Goal: Transaction & Acquisition: Purchase product/service

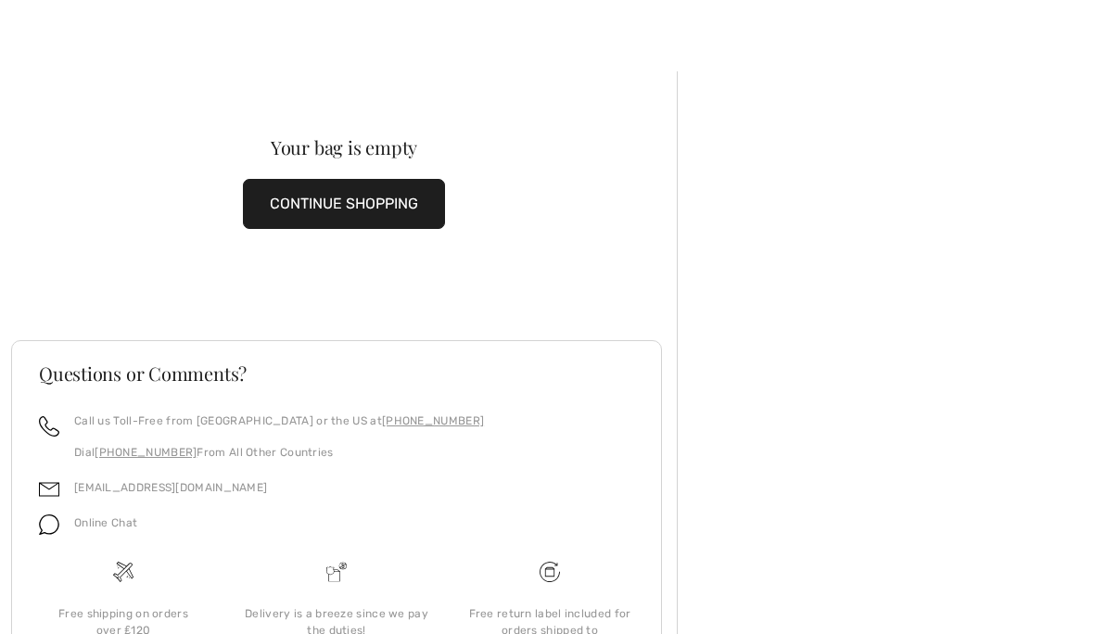
scroll to position [68, 0]
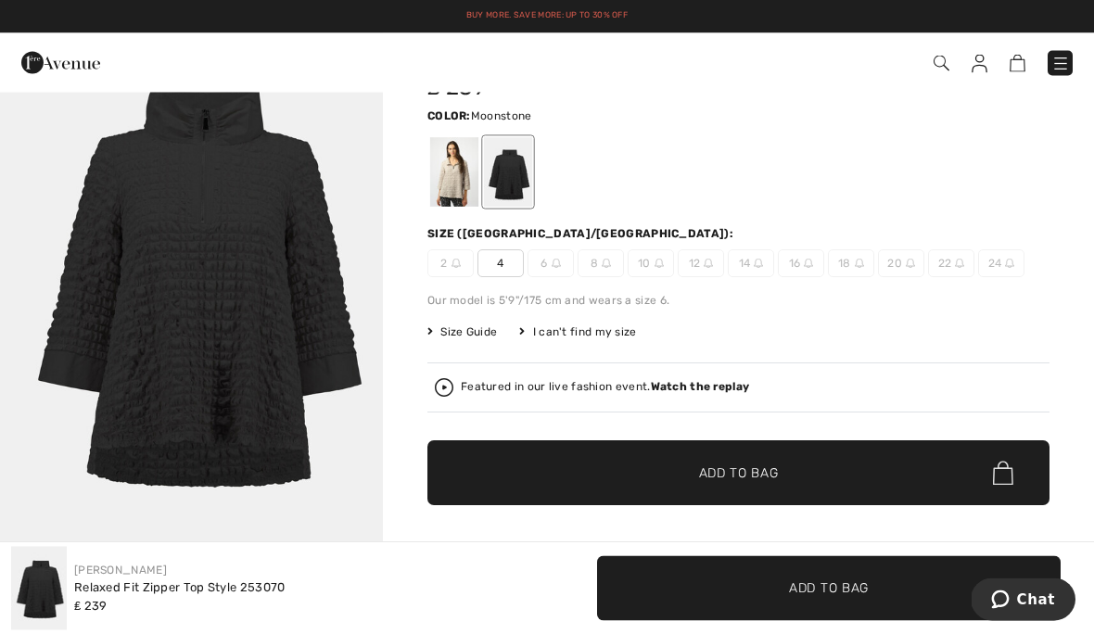
click at [452, 167] on div at bounding box center [454, 173] width 48 height 70
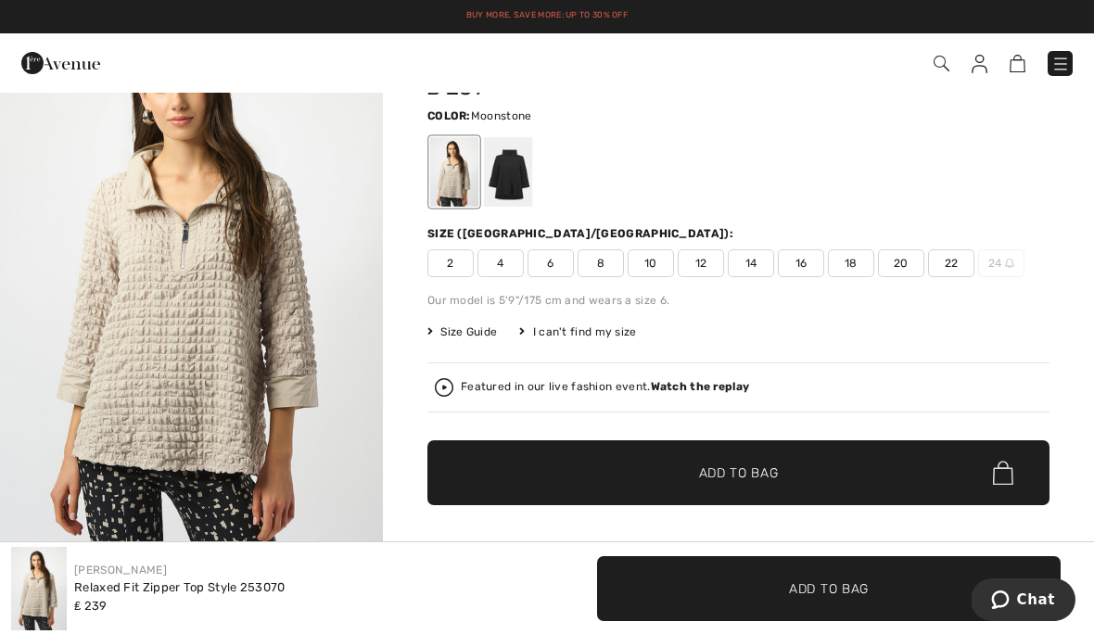
click at [756, 270] on span "14" at bounding box center [751, 263] width 46 height 28
click at [740, 460] on span "✔ Added to Bag Add to Bag" at bounding box center [738, 472] width 622 height 65
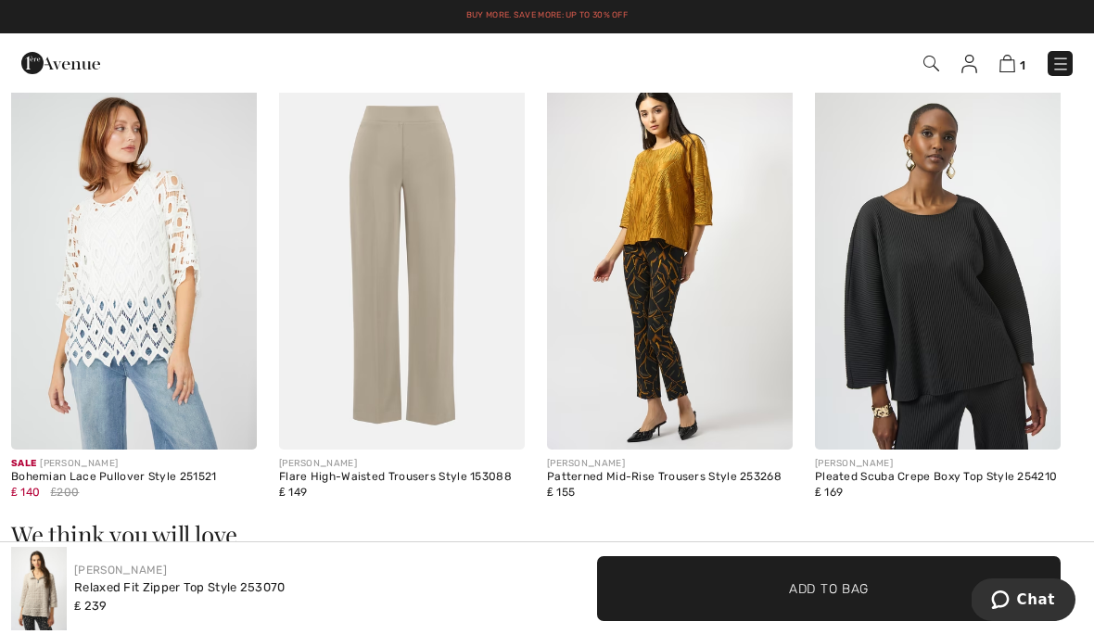
scroll to position [1108, 0]
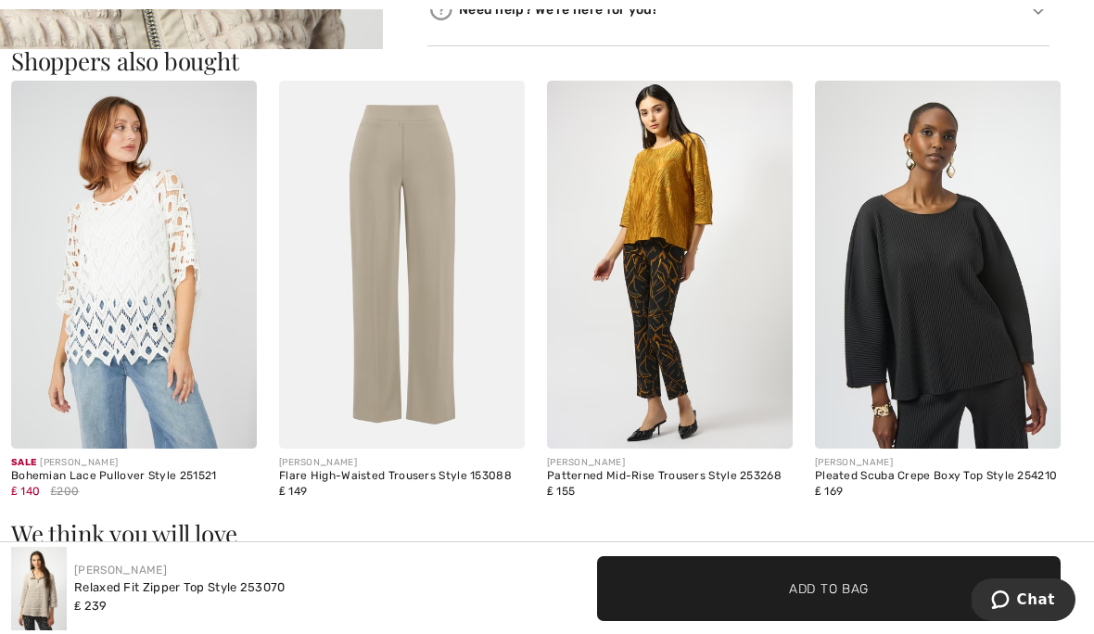
click at [442, 358] on img at bounding box center [402, 265] width 246 height 369
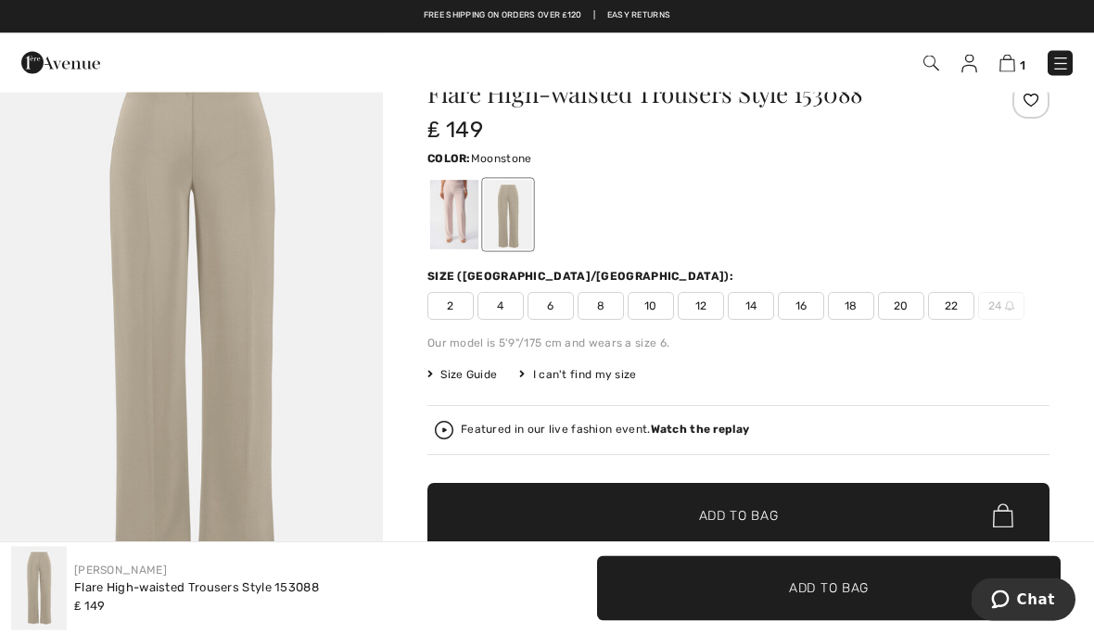
scroll to position [65, 0]
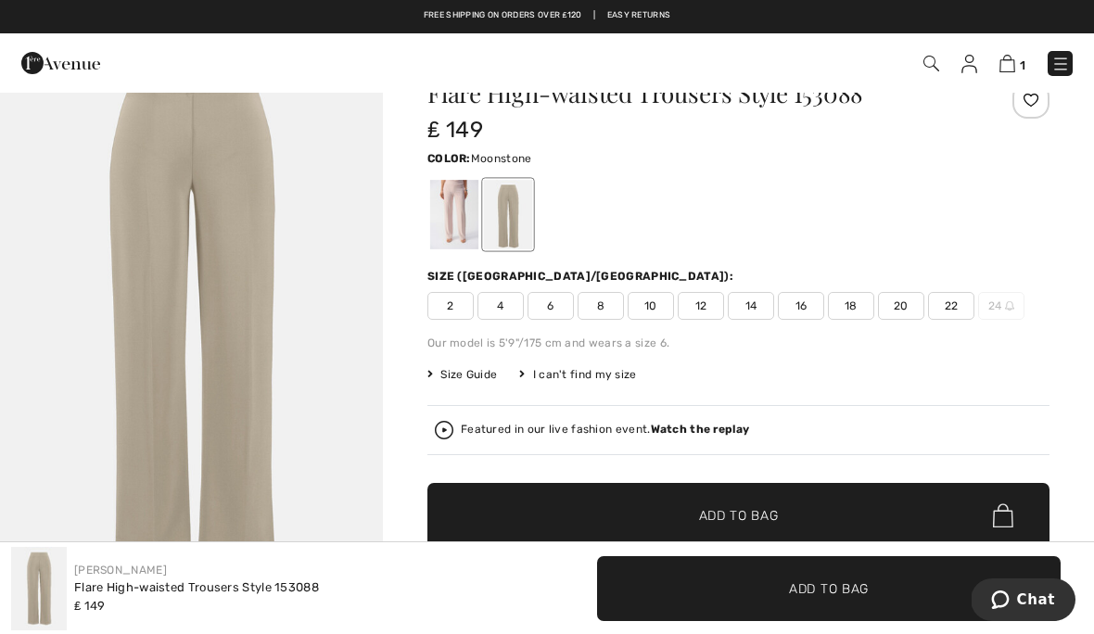
click at [450, 214] on div at bounding box center [454, 215] width 48 height 70
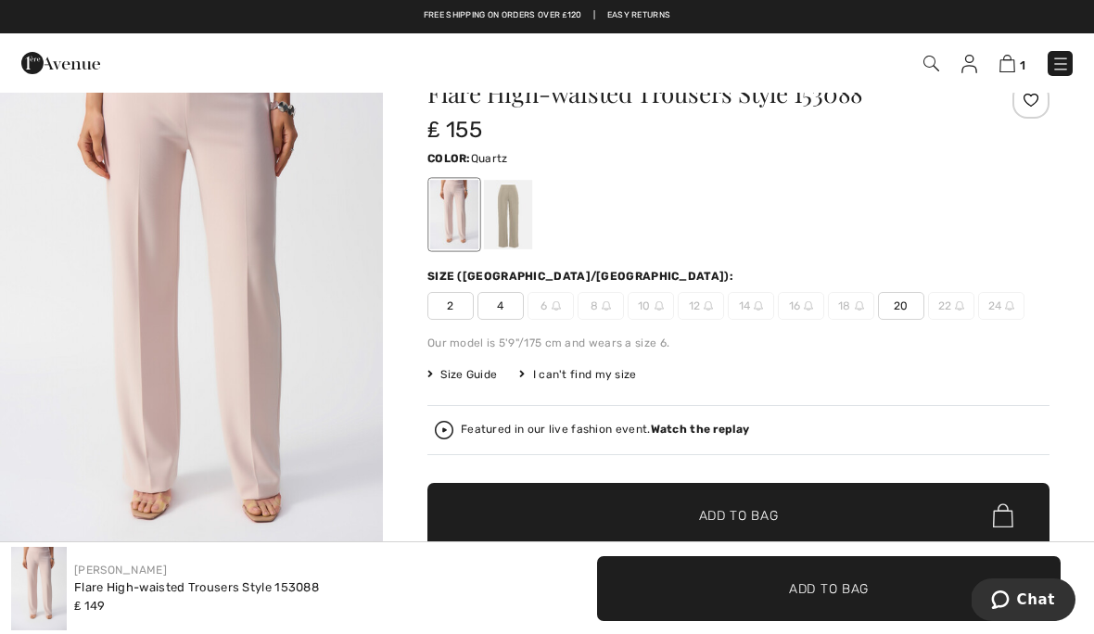
scroll to position [0, 0]
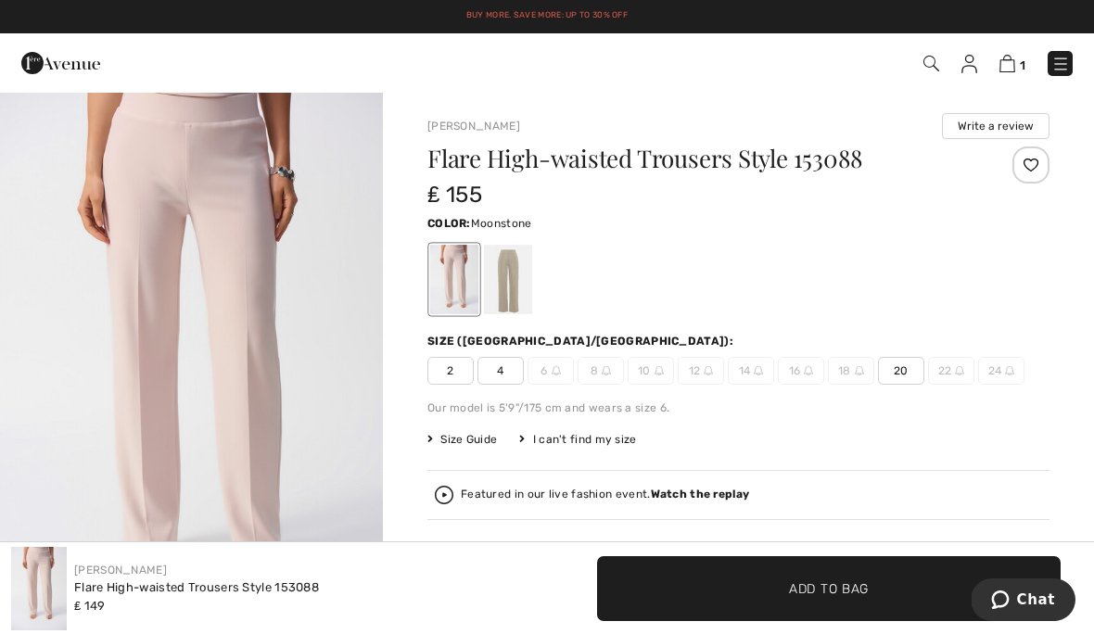
click at [510, 282] on div at bounding box center [508, 280] width 48 height 70
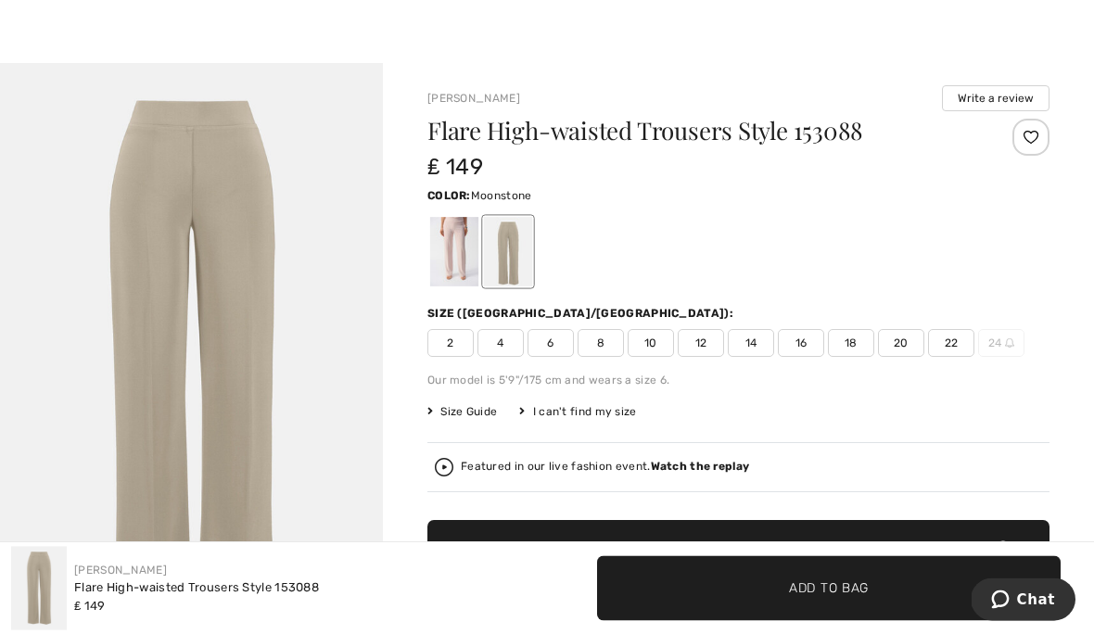
scroll to position [28, 0]
click at [753, 346] on span "14" at bounding box center [751, 343] width 46 height 28
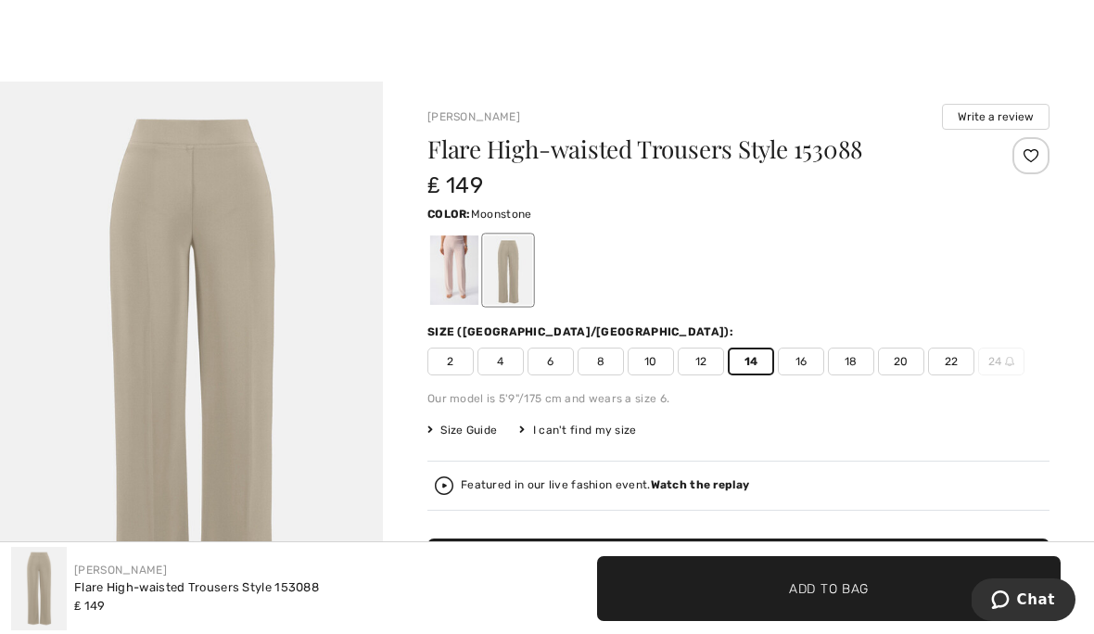
scroll to position [8, 0]
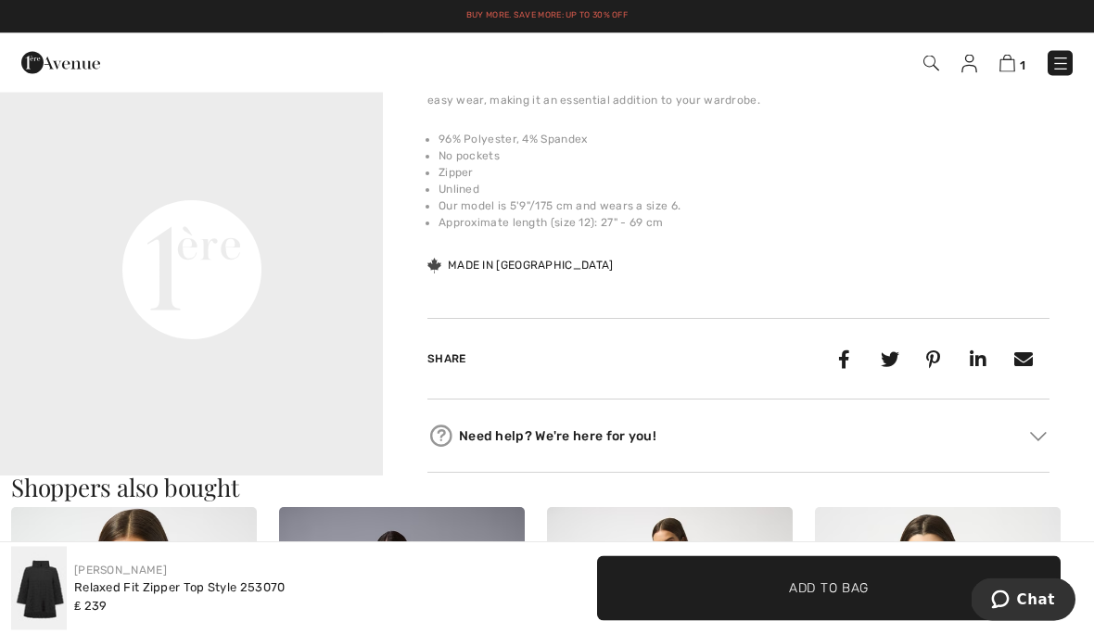
scroll to position [680, 0]
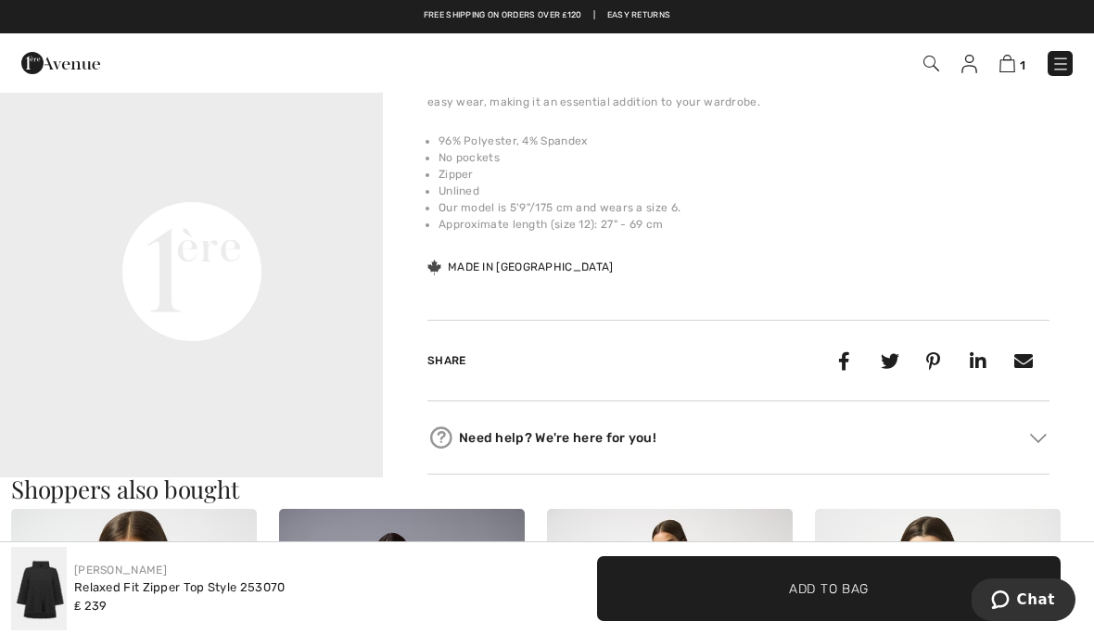
click at [310, 177] on video "Your browser does not support the video tag." at bounding box center [191, 81] width 383 height 192
click at [290, 177] on video "Your browser does not support the video tag." at bounding box center [191, 81] width 383 height 192
click at [271, 177] on video "Your browser does not support the video tag." at bounding box center [191, 81] width 383 height 192
click at [175, 167] on video "Your browser does not support the video tag." at bounding box center [191, 81] width 383 height 192
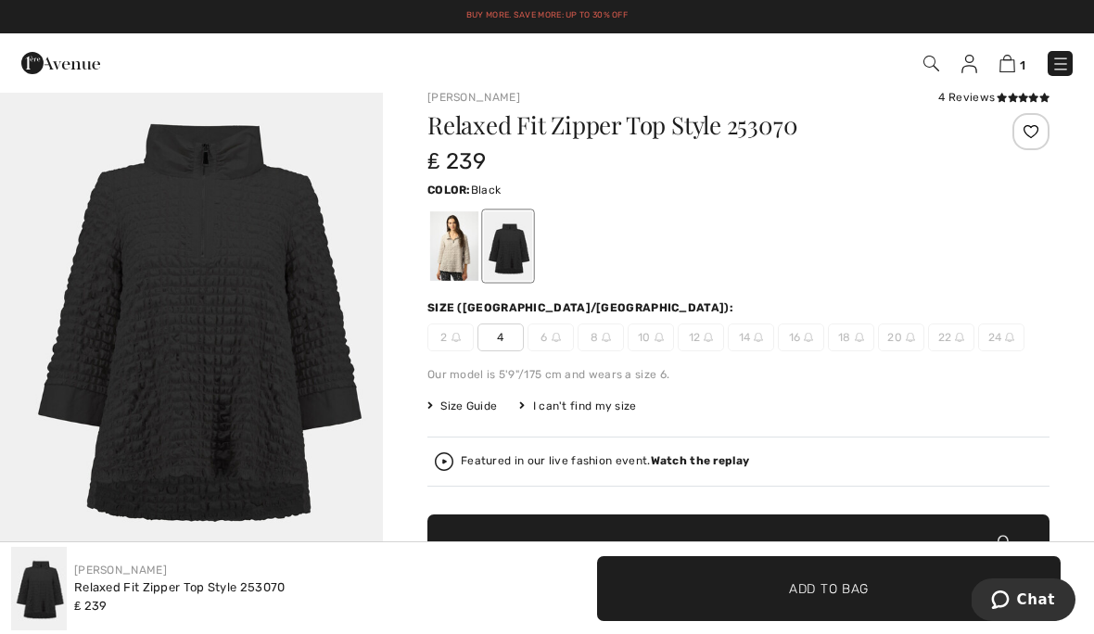
scroll to position [26, 0]
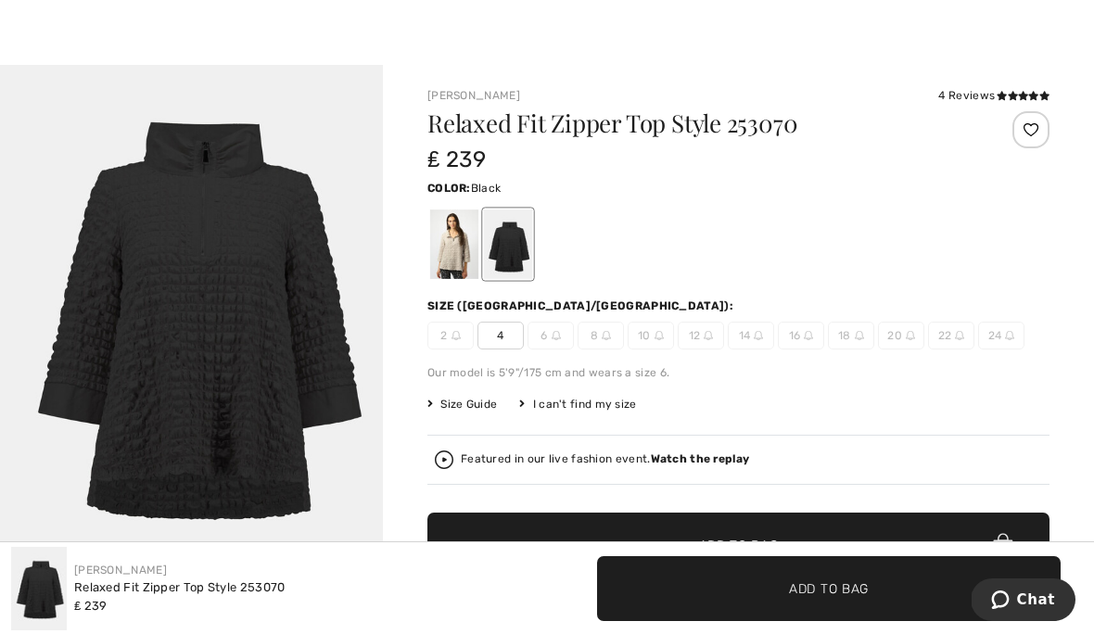
click at [457, 251] on div at bounding box center [454, 244] width 48 height 70
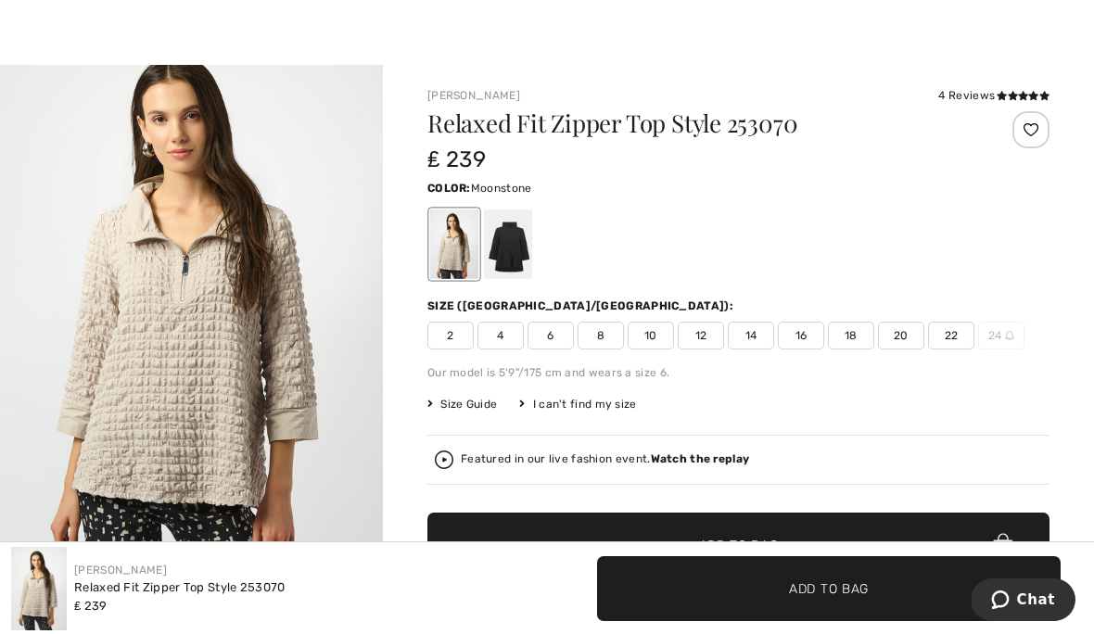
scroll to position [0, 0]
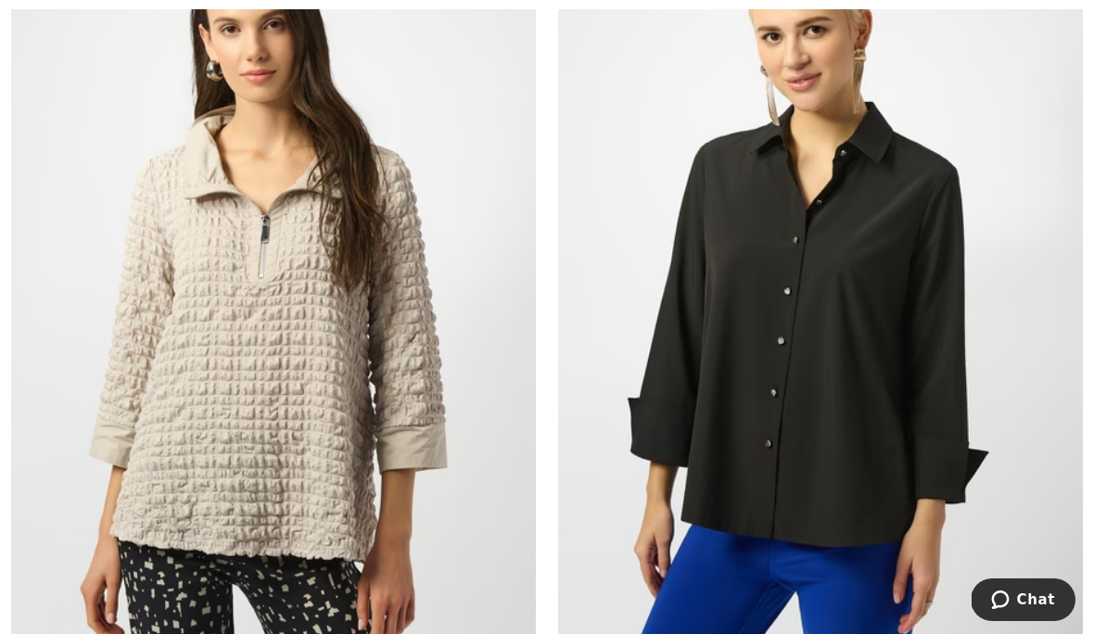
scroll to position [13004, 0]
click at [347, 401] on img at bounding box center [273, 292] width 525 height 787
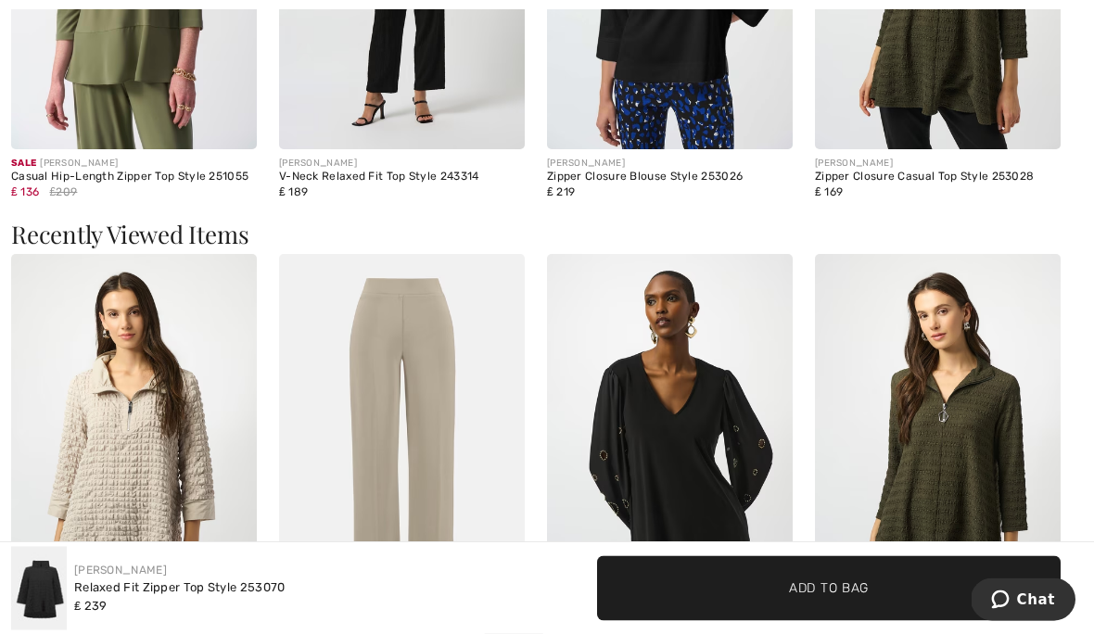
scroll to position [2009, 0]
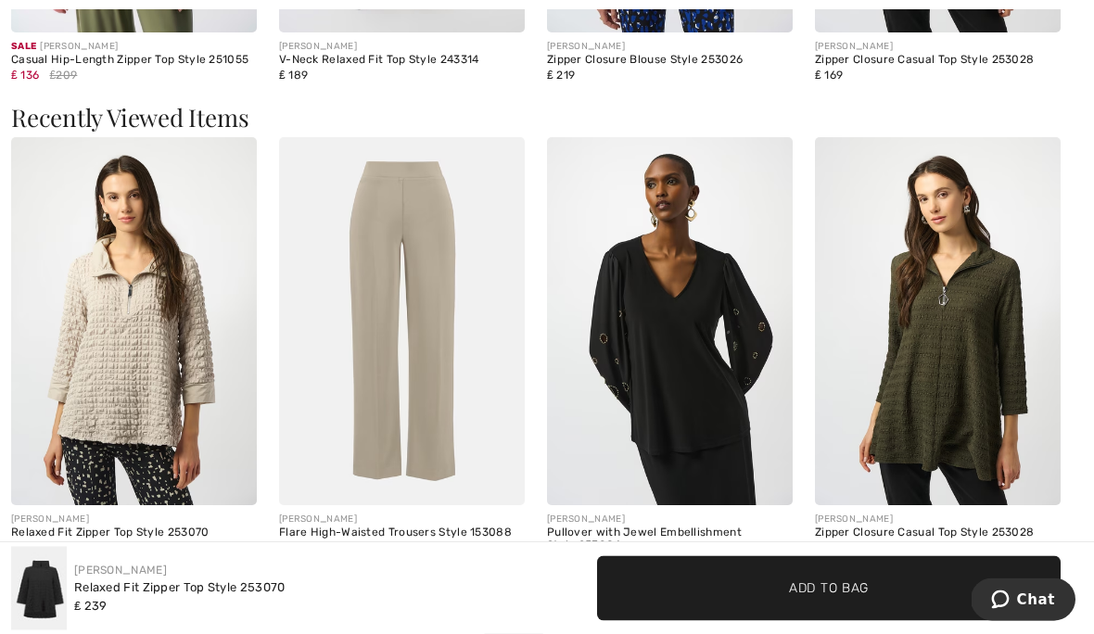
click at [409, 352] on img at bounding box center [402, 322] width 246 height 369
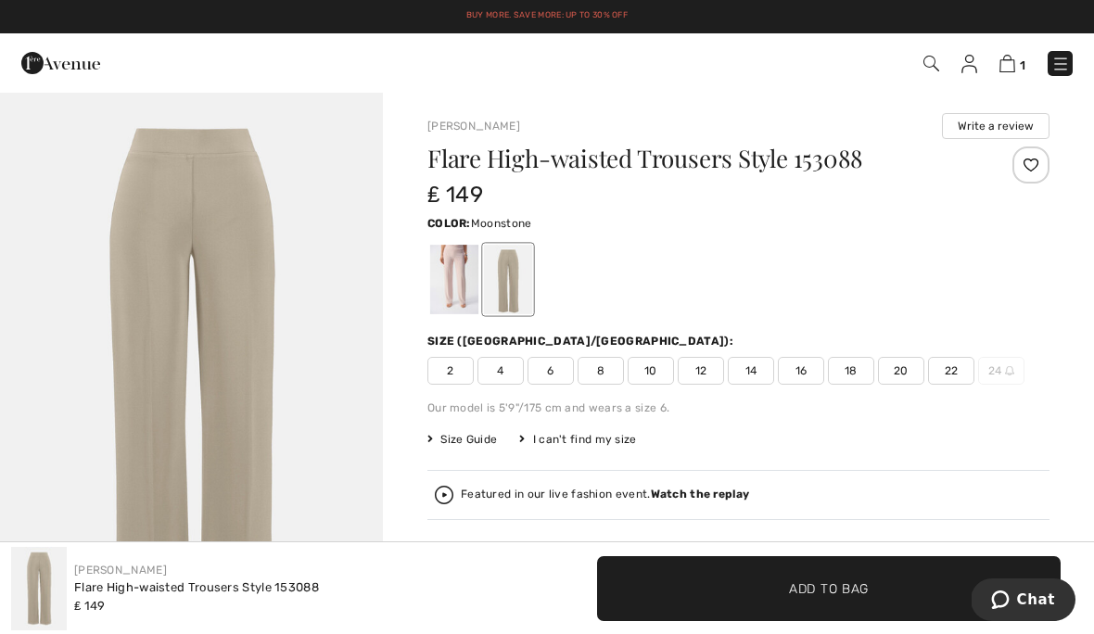
click at [503, 427] on div "Flare High-waisted Trousers Style 153088 ₤ 149 Color: Moonstone Size (CA/US): 2…" at bounding box center [738, 435] width 622 height 579
click at [470, 440] on span "Size Guide" at bounding box center [462, 439] width 70 height 17
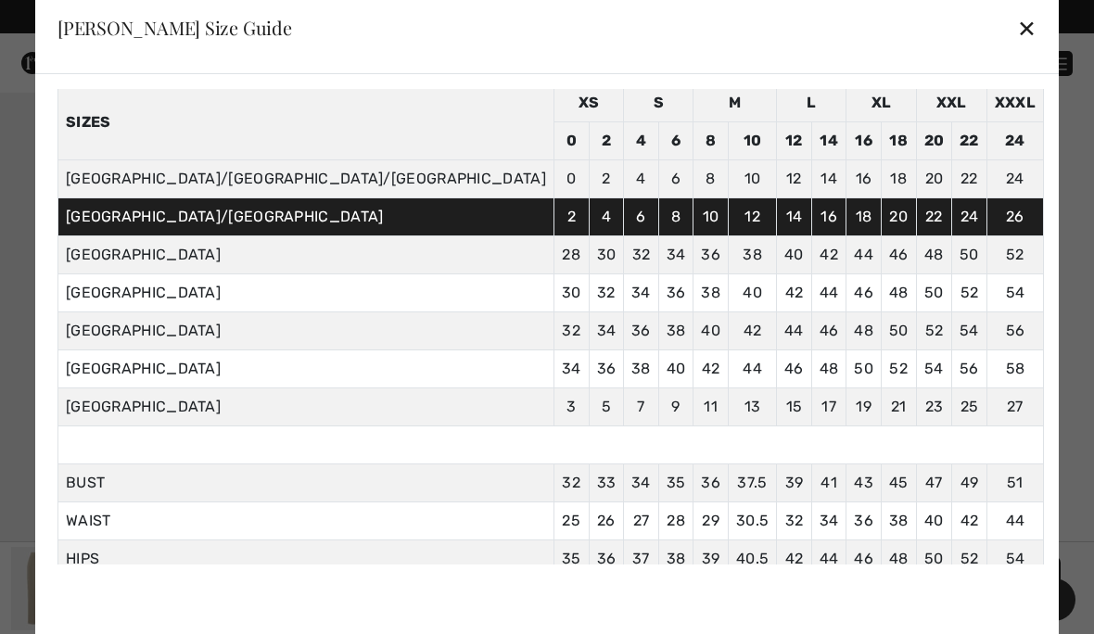
scroll to position [76, 0]
click at [819, 524] on span "34" at bounding box center [828, 521] width 19 height 18
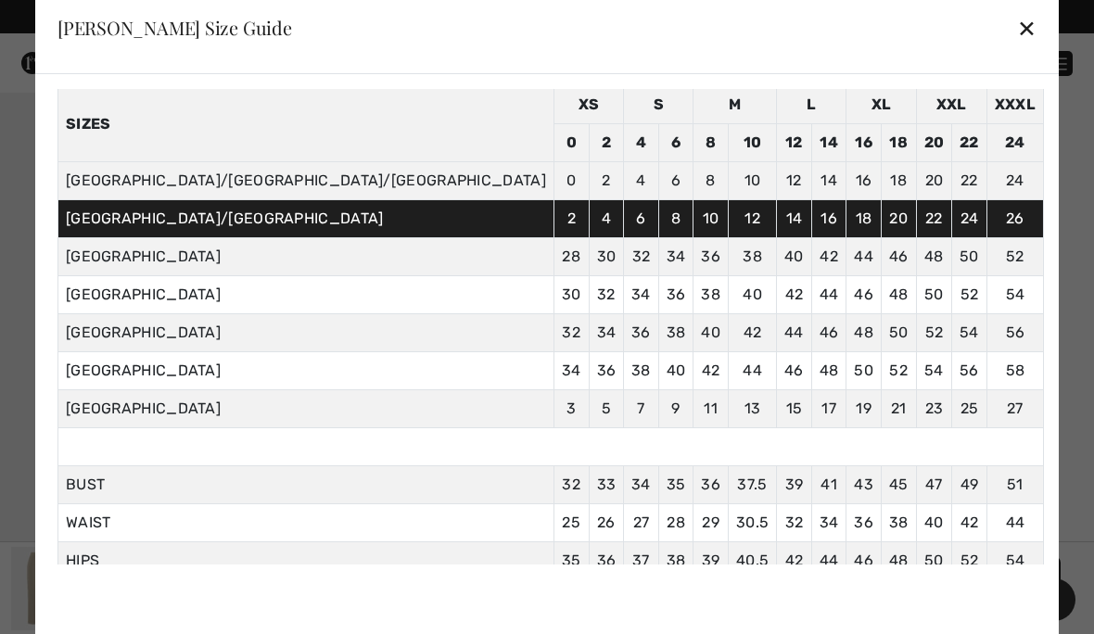
click at [1017, 26] on div "✕" at bounding box center [1026, 27] width 19 height 39
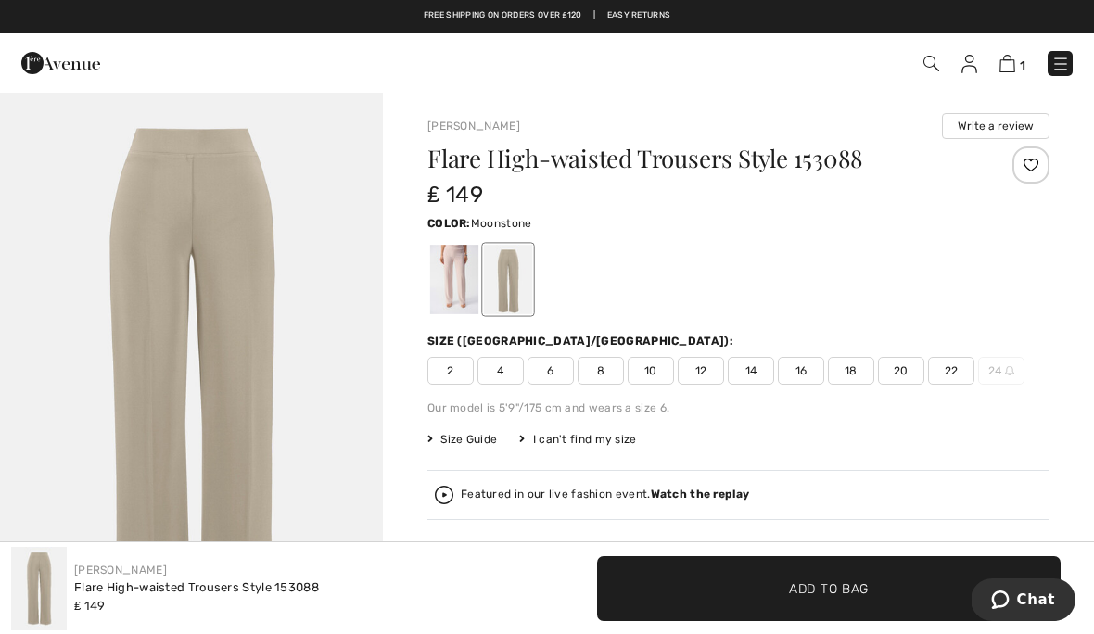
click at [760, 366] on span "14" at bounding box center [751, 371] width 46 height 28
click at [843, 582] on span "Add to Bag" at bounding box center [829, 587] width 80 height 19
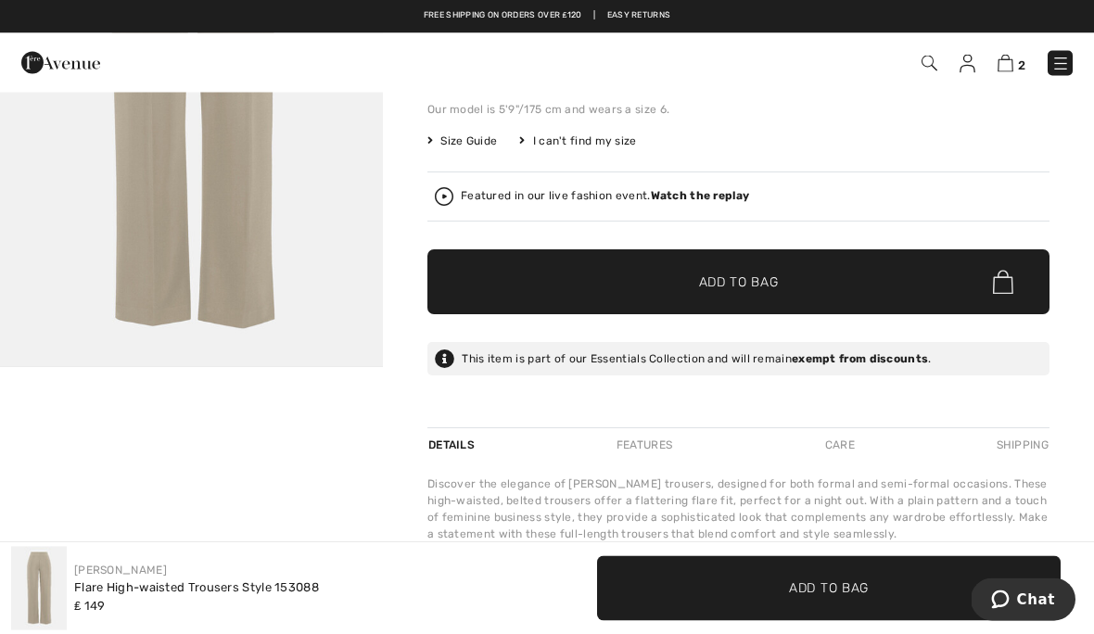
scroll to position [234, 0]
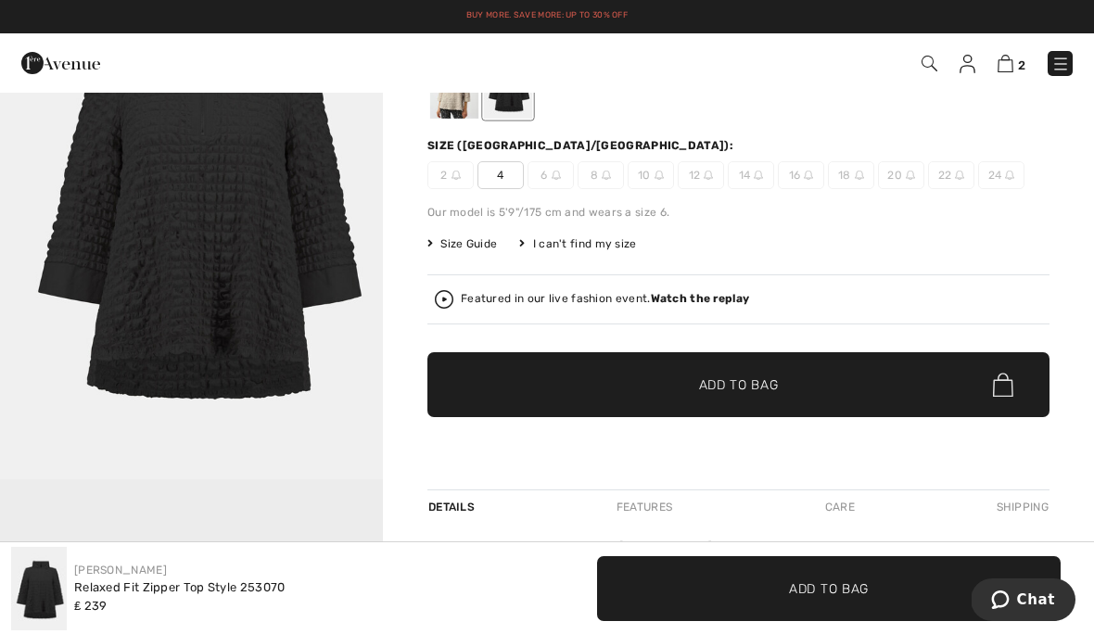
scroll to position [153, 0]
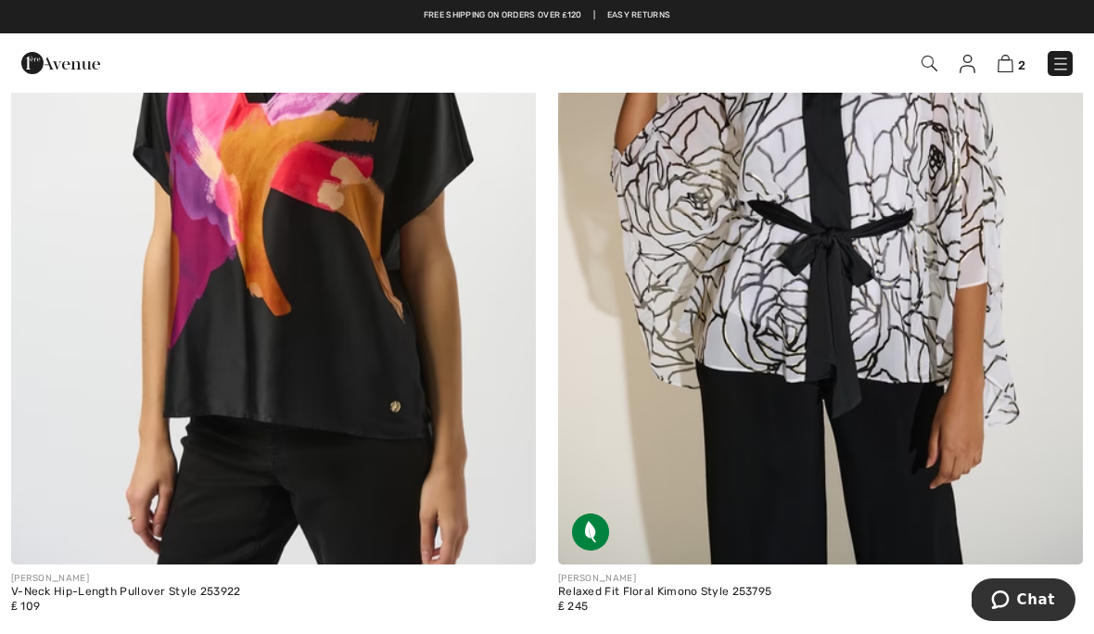
scroll to position [14188, 0]
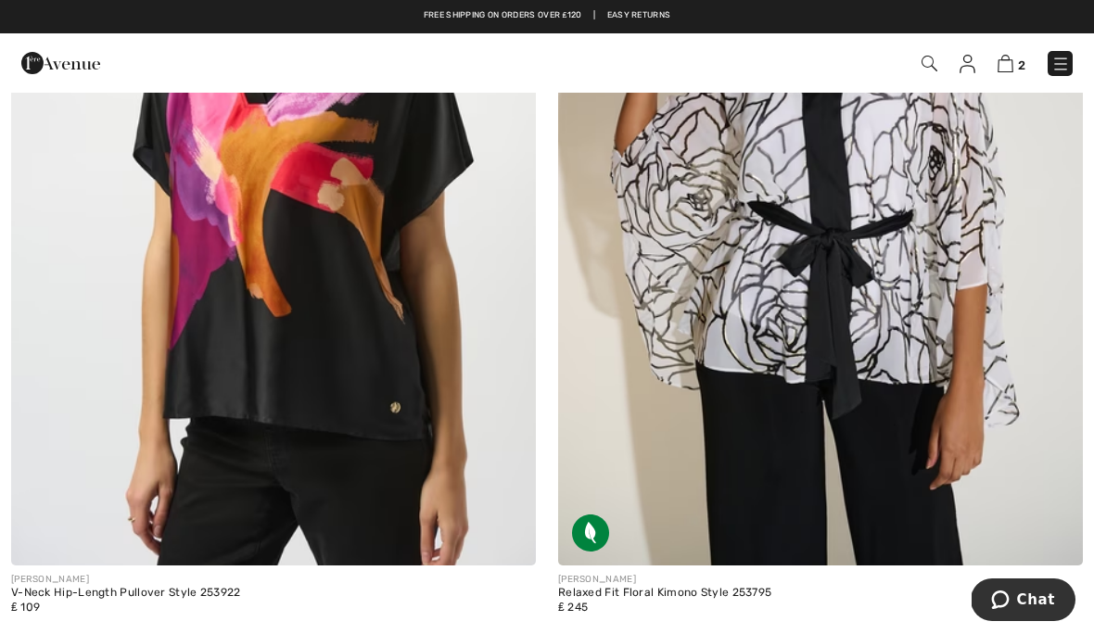
click at [1010, 68] on img at bounding box center [1005, 64] width 16 height 18
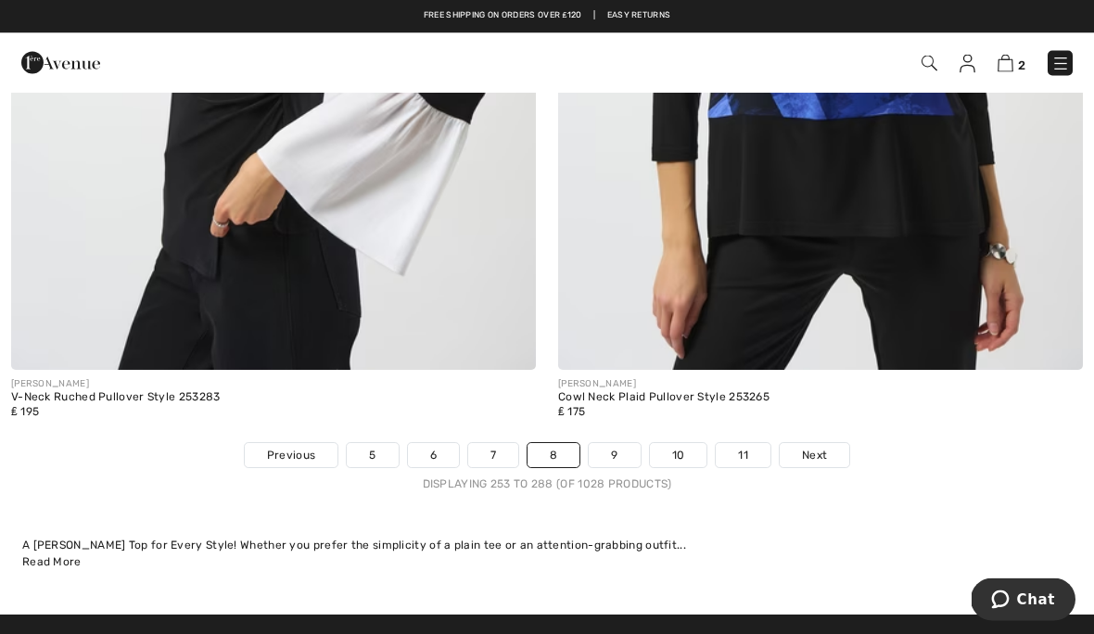
scroll to position [16141, 0]
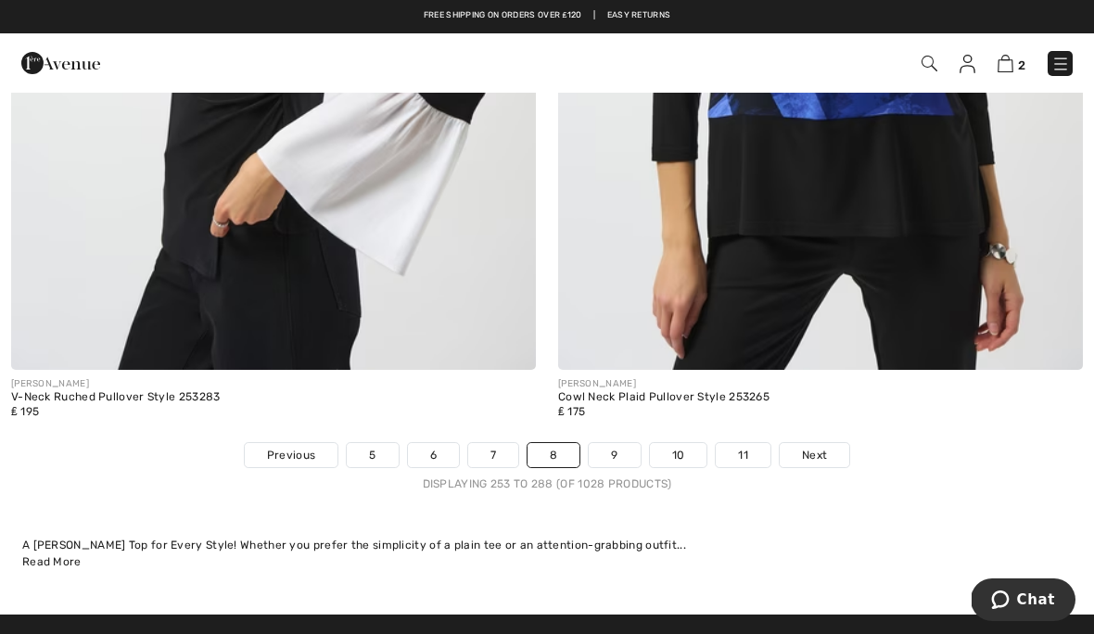
click at [614, 443] on link "9" at bounding box center [614, 455] width 51 height 24
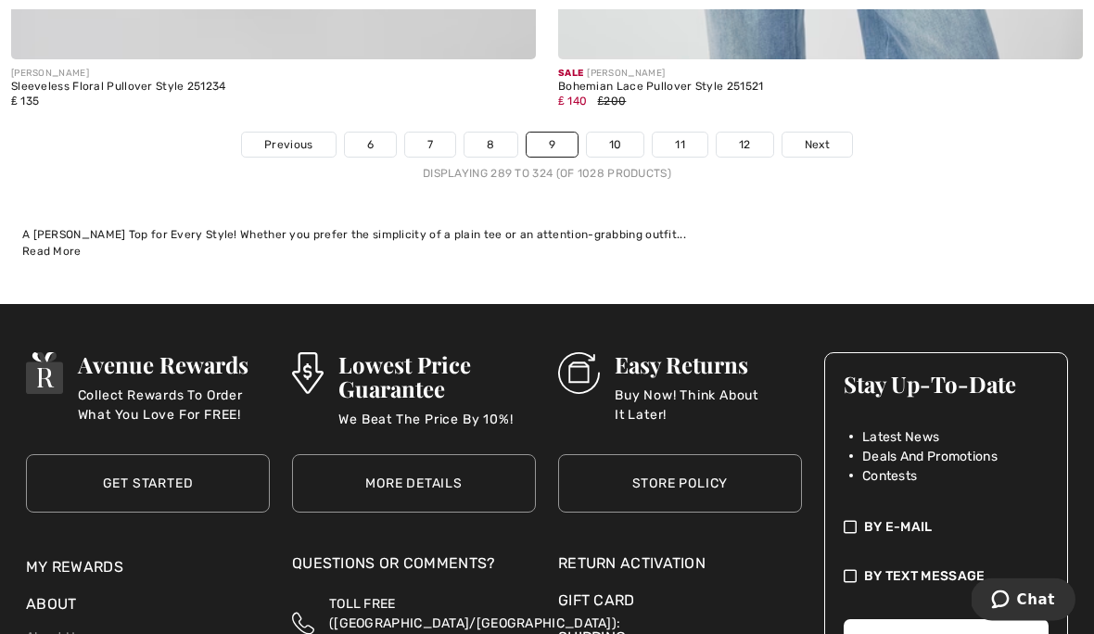
scroll to position [16180, 0]
click at [819, 136] on span "Next" at bounding box center [816, 144] width 25 height 17
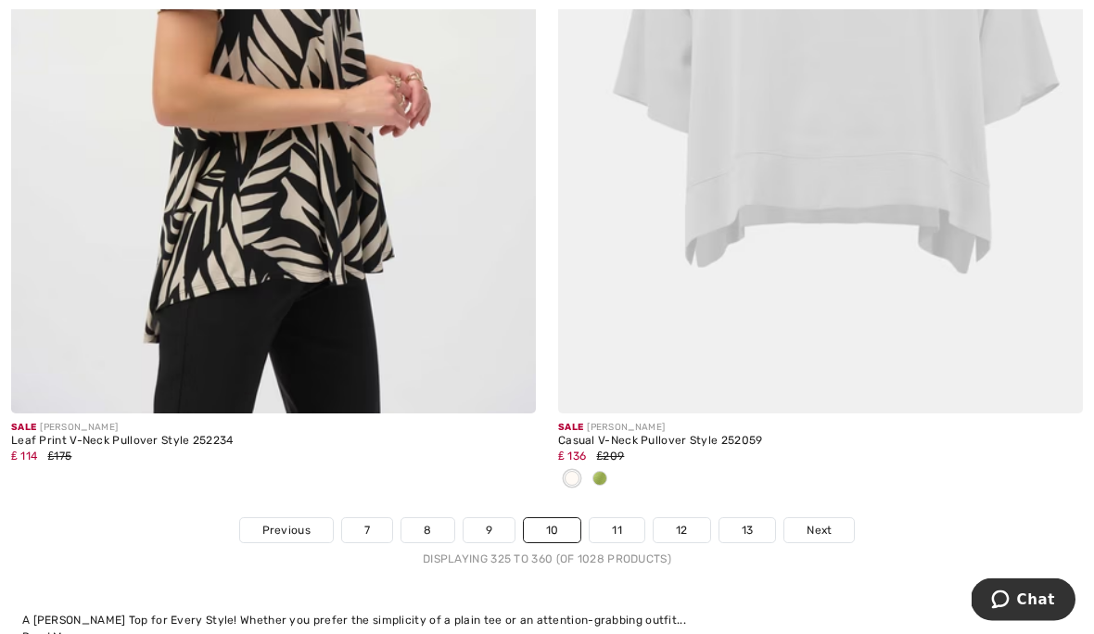
scroll to position [16029, 0]
click at [829, 526] on link "Next" at bounding box center [819, 530] width 70 height 24
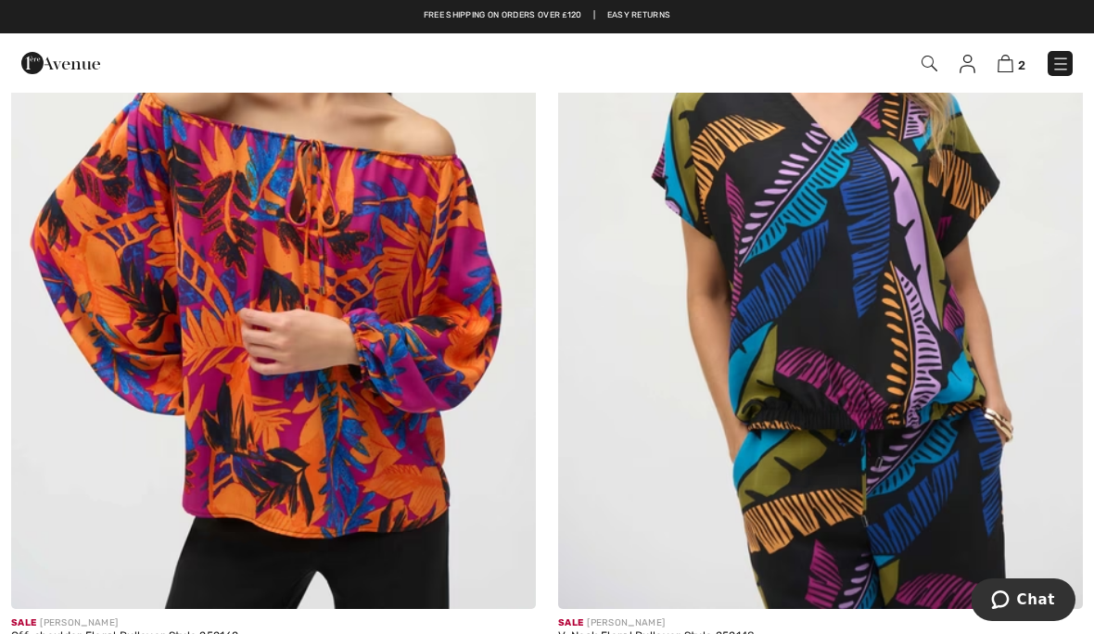
scroll to position [13381, 0]
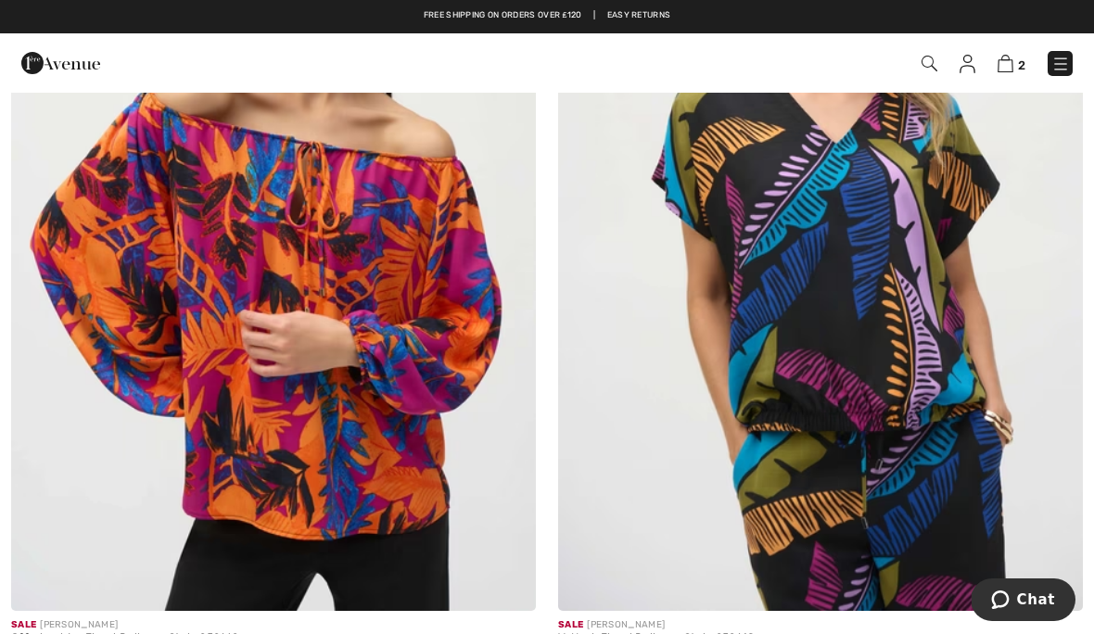
click at [1059, 65] on img at bounding box center [1060, 64] width 19 height 19
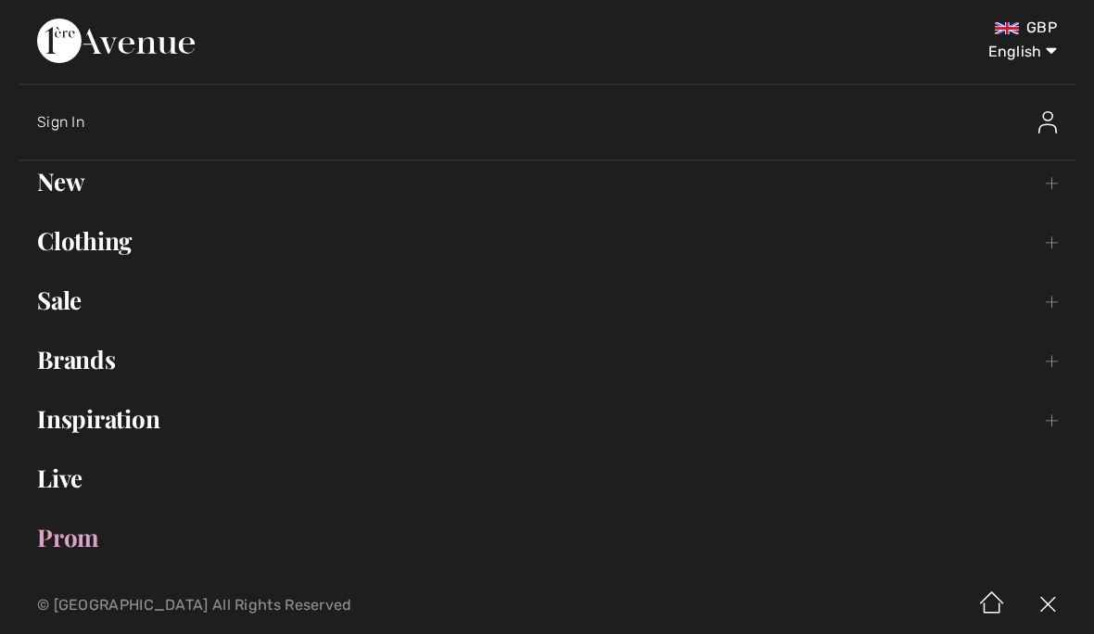
scroll to position [0, 0]
click at [909, 234] on link "Clothing Toggle submenu" at bounding box center [547, 241] width 1057 height 41
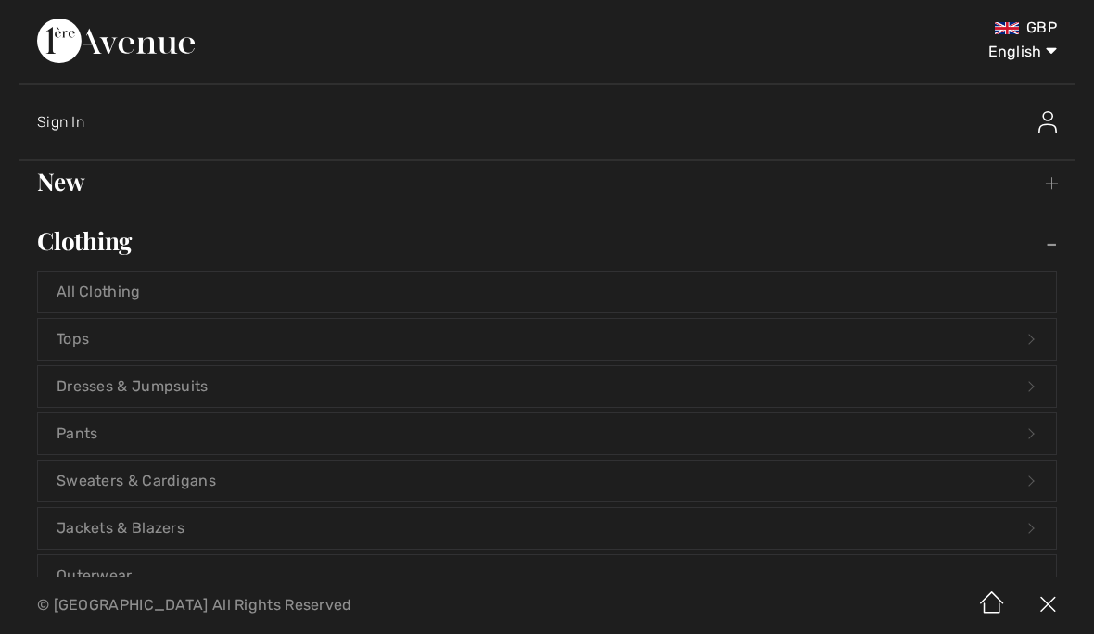
click at [64, 194] on link "New Toggle submenu" at bounding box center [547, 181] width 1057 height 41
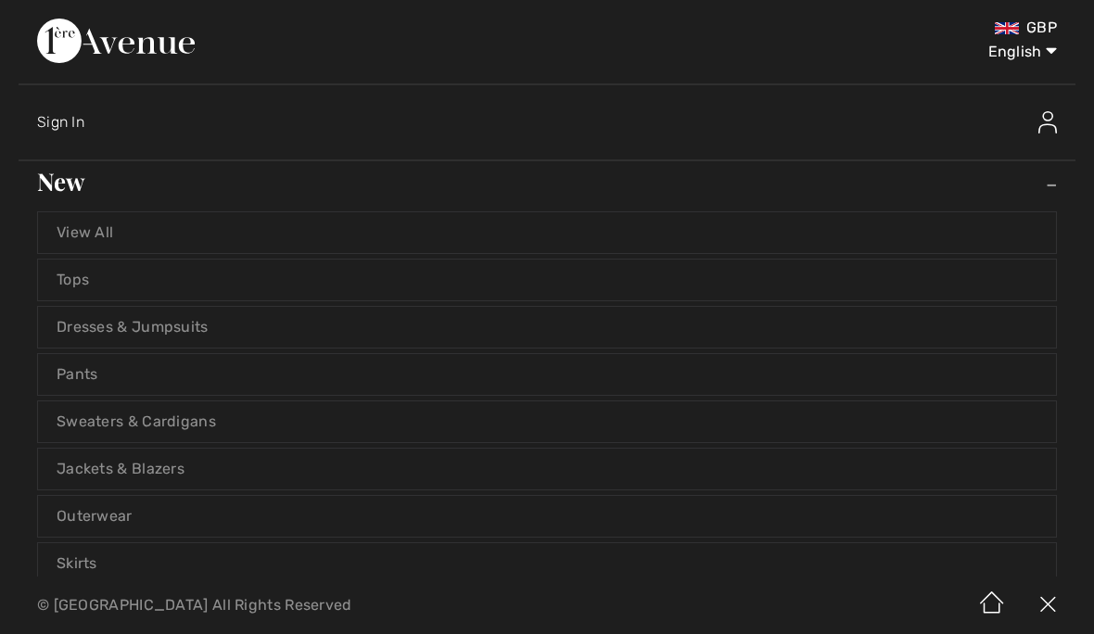
click at [64, 122] on span "Sign In" at bounding box center [60, 122] width 47 height 18
click at [80, 109] on div "Sign In" at bounding box center [556, 122] width 1038 height 59
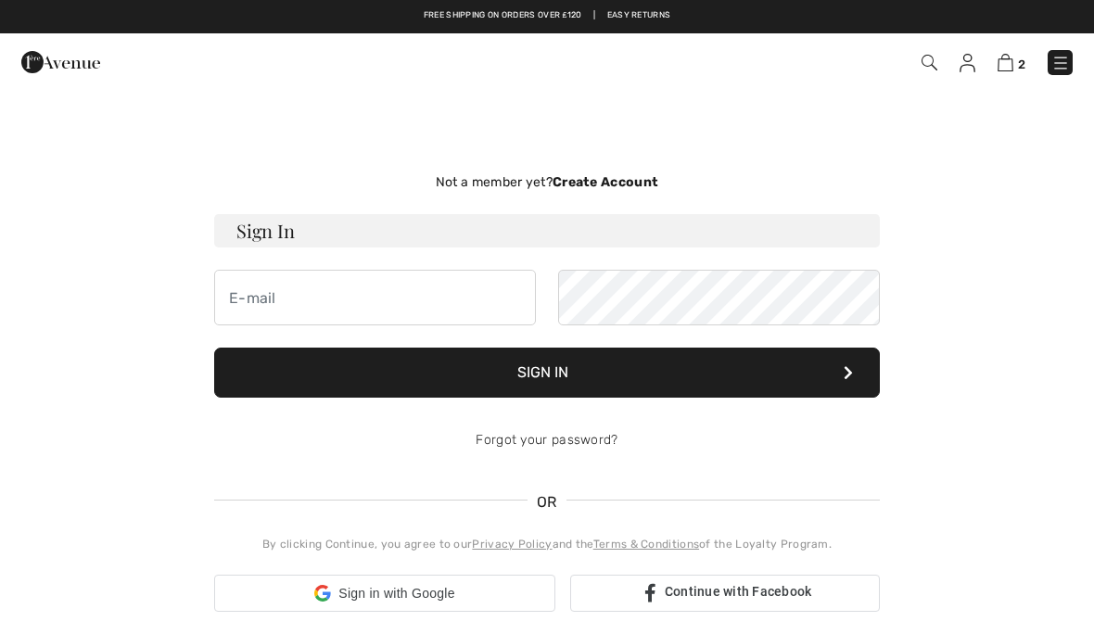
checkbox input "true"
click at [385, 229] on h3 "Sign In" at bounding box center [546, 230] width 665 height 33
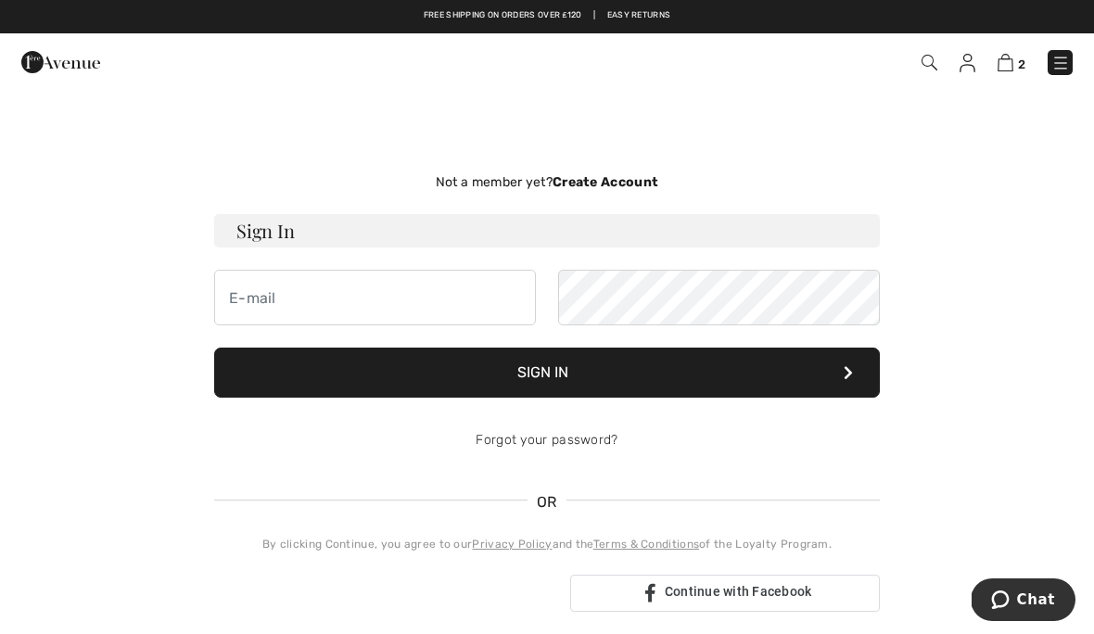
click at [447, 223] on h3 "Sign In" at bounding box center [546, 230] width 665 height 33
click at [525, 371] on button "Sign In" at bounding box center [546, 373] width 665 height 50
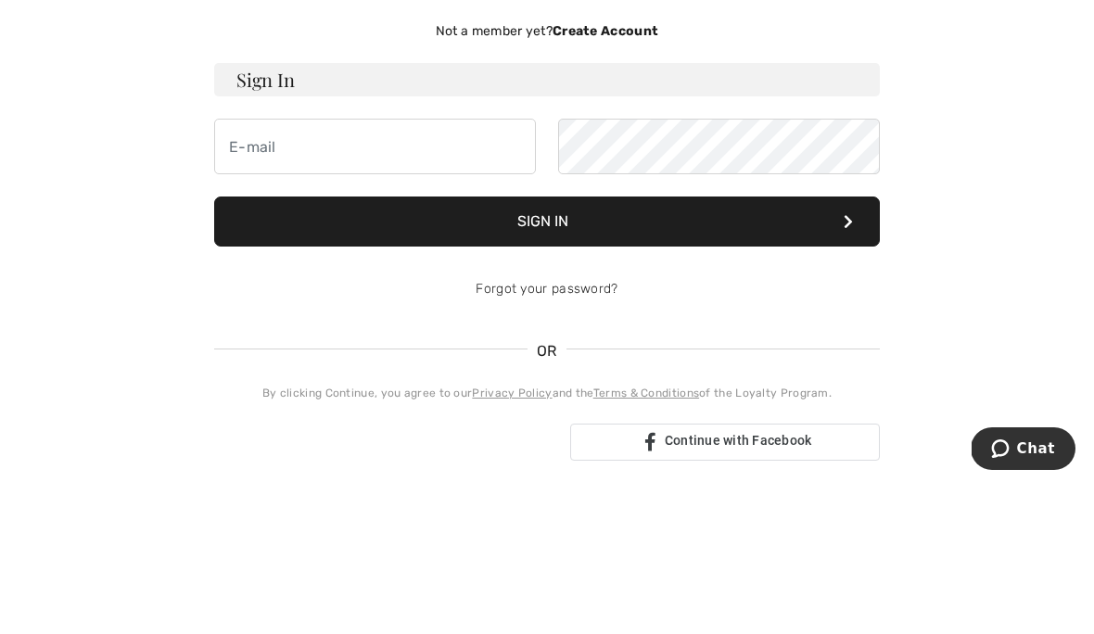
click at [725, 214] on h3 "Sign In" at bounding box center [546, 230] width 665 height 33
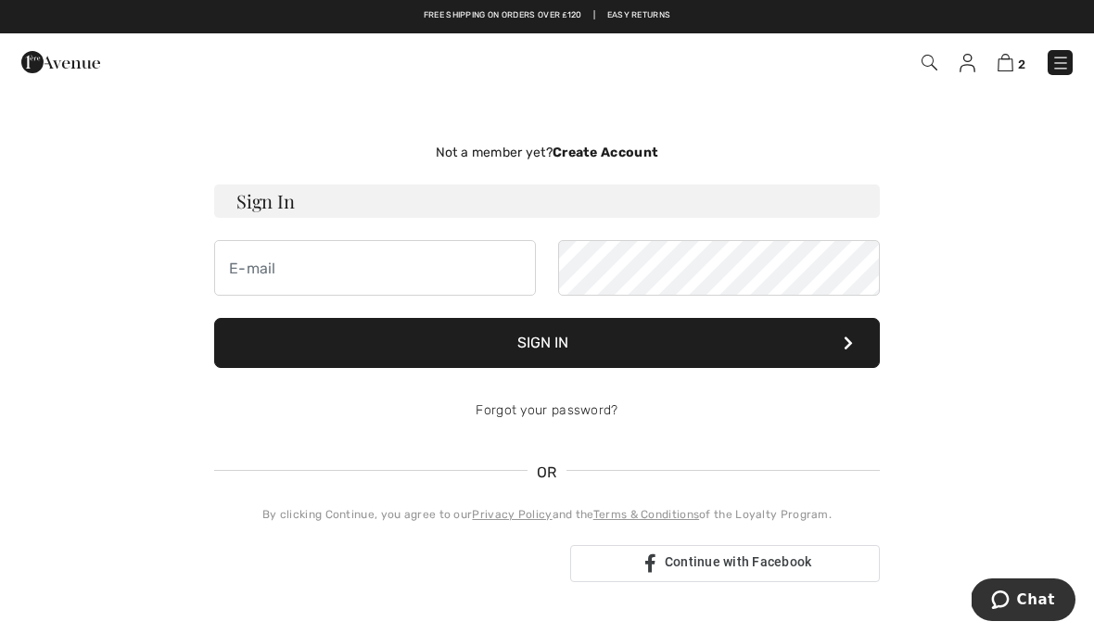
scroll to position [31, 0]
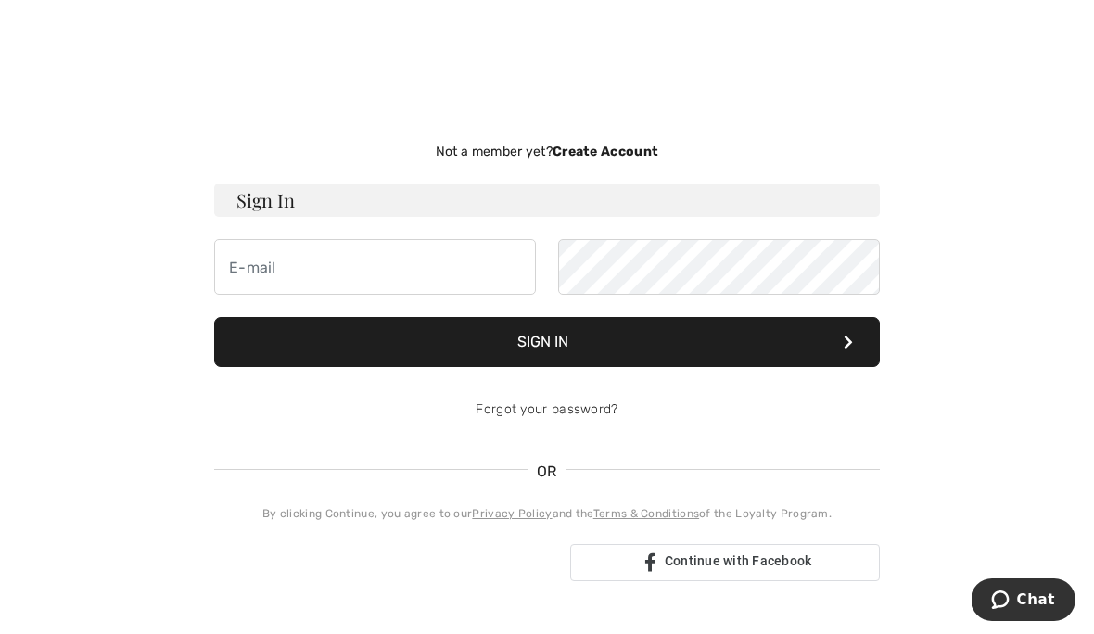
click at [596, 150] on strong "Create Account" at bounding box center [605, 152] width 106 height 16
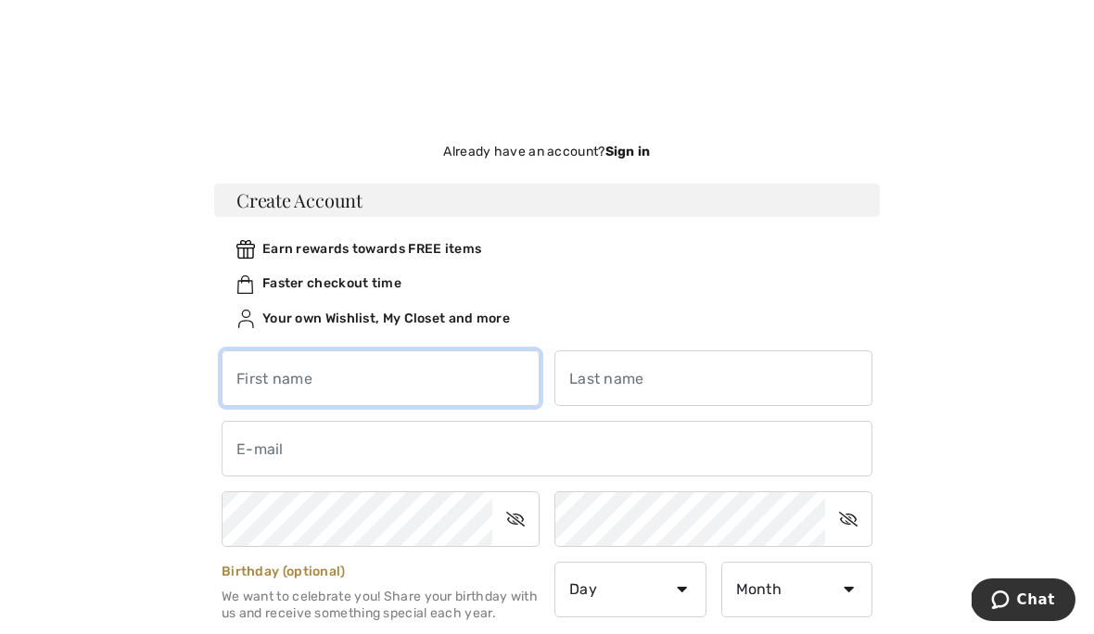
click at [329, 386] on input "text" at bounding box center [380, 378] width 318 height 56
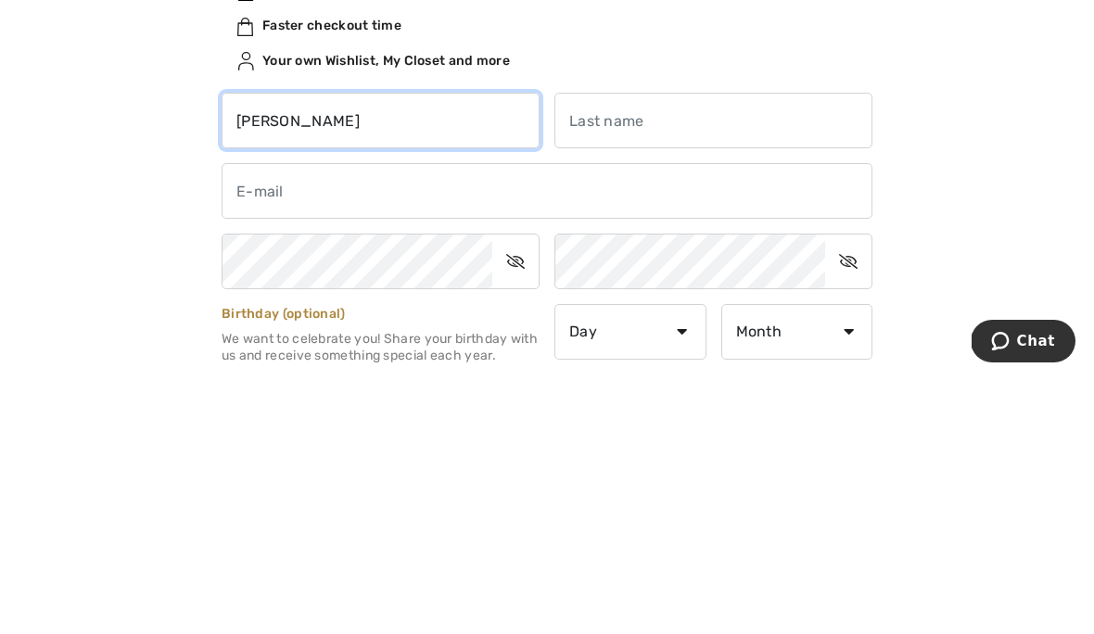
type input "[PERSON_NAME]"
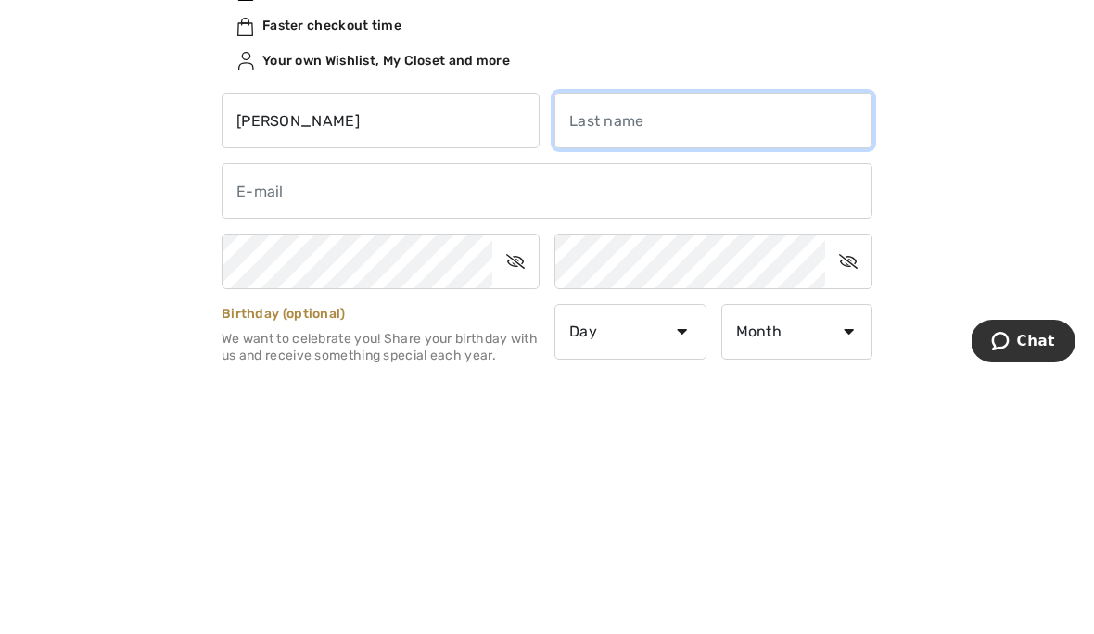
click at [669, 351] on input "text" at bounding box center [713, 379] width 318 height 56
type input "Gow"
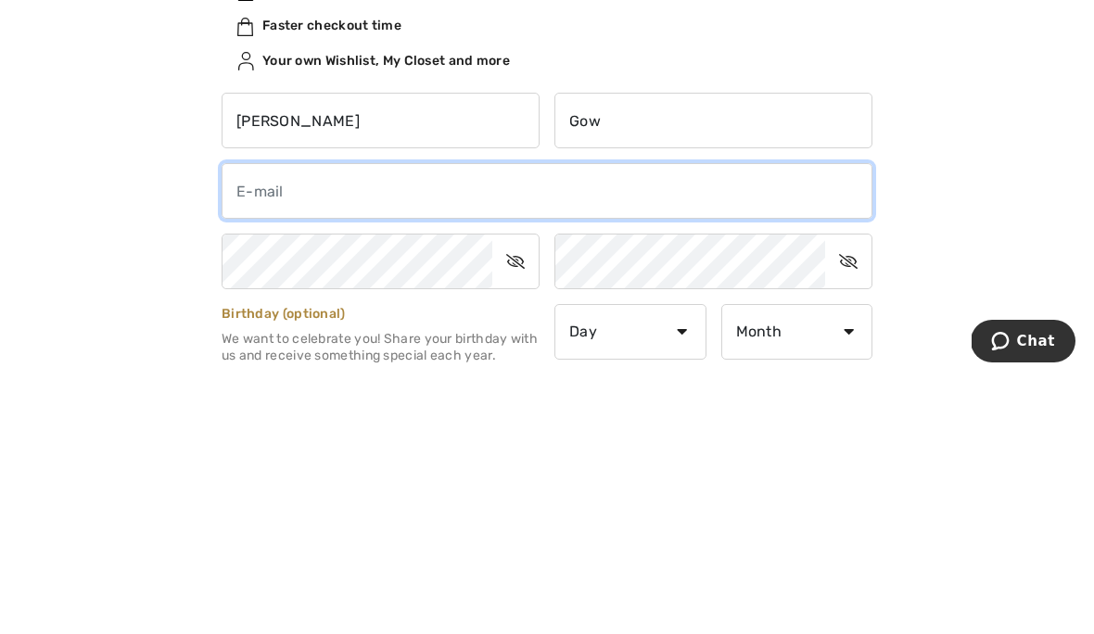
click at [337, 422] on input "email" at bounding box center [546, 450] width 651 height 56
type input "irenegow@hotmail.com"
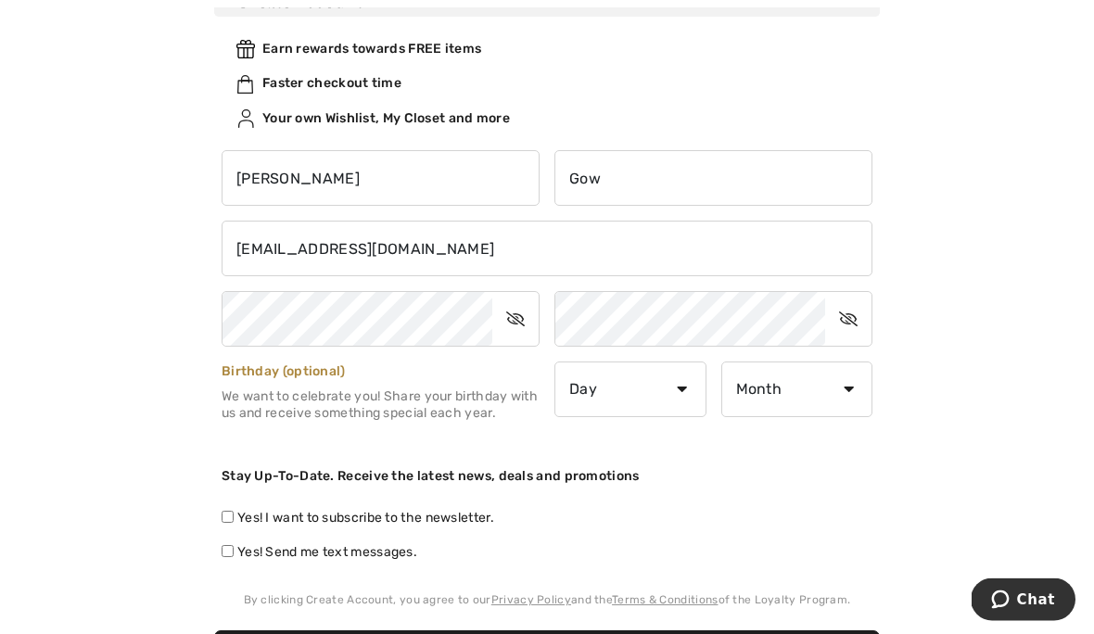
scroll to position [231, 0]
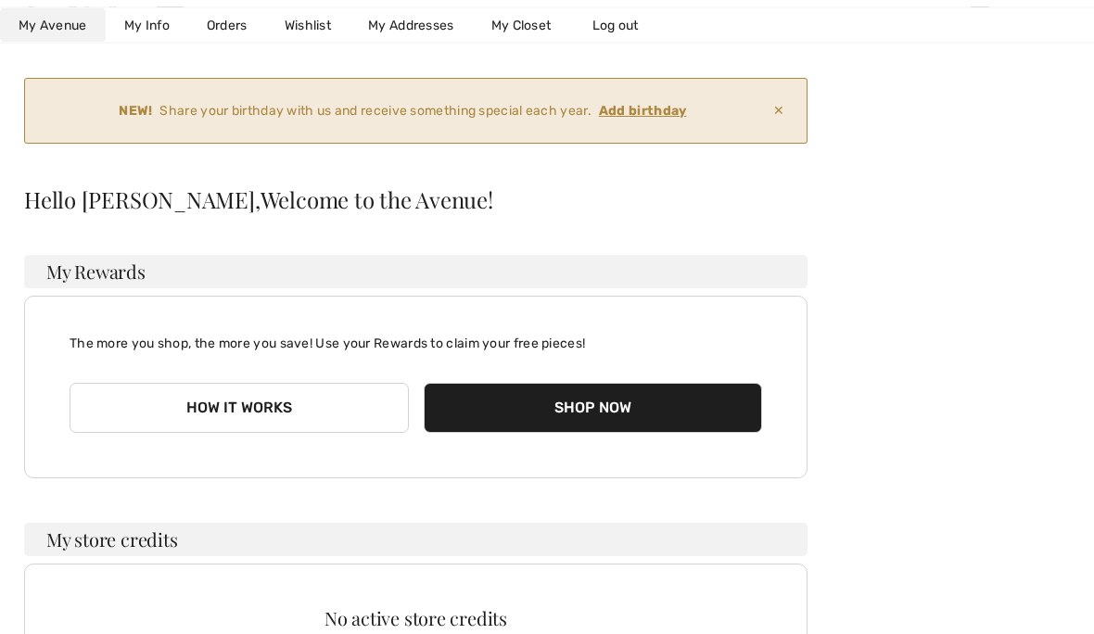
scroll to position [127, 0]
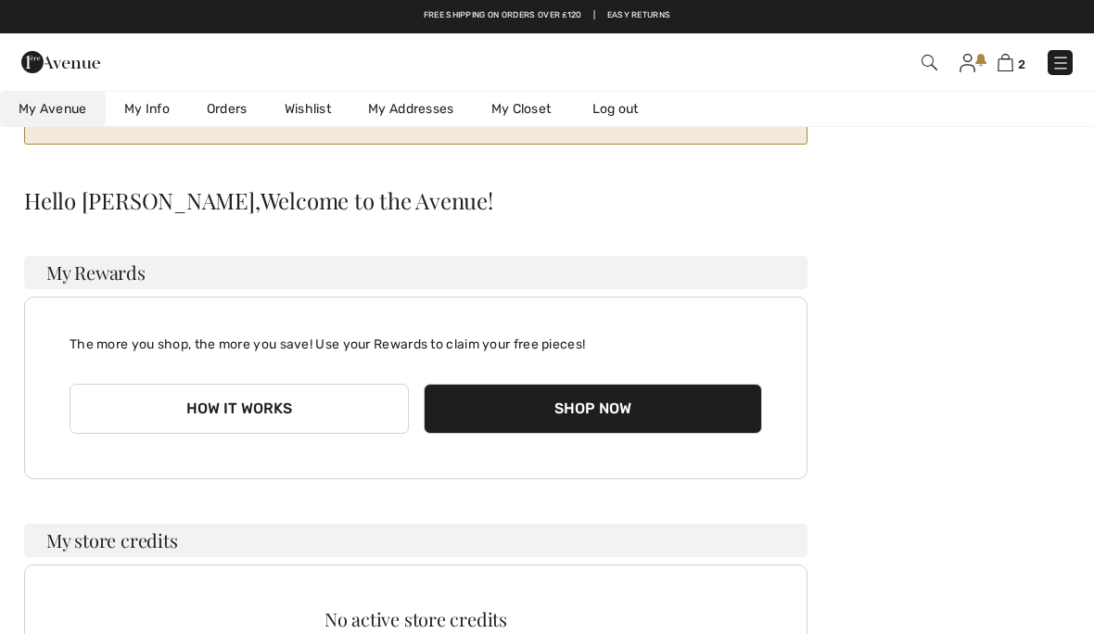
click at [581, 399] on button "Shop Now" at bounding box center [593, 409] width 339 height 50
click at [590, 384] on button "Shop Now" at bounding box center [593, 409] width 339 height 50
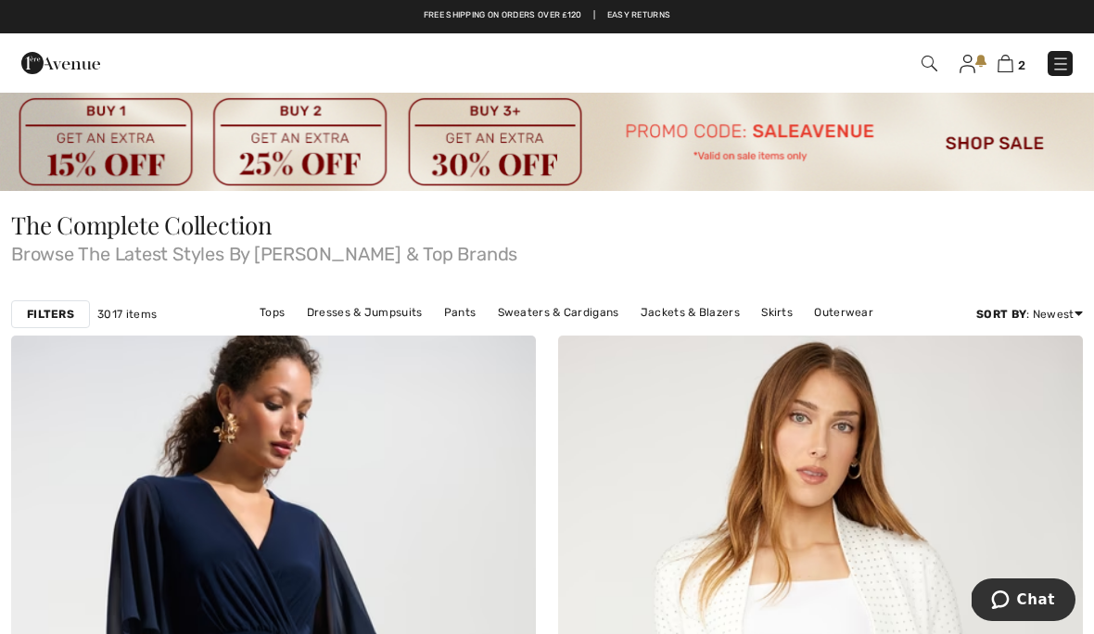
click at [1009, 67] on img at bounding box center [1005, 64] width 16 height 18
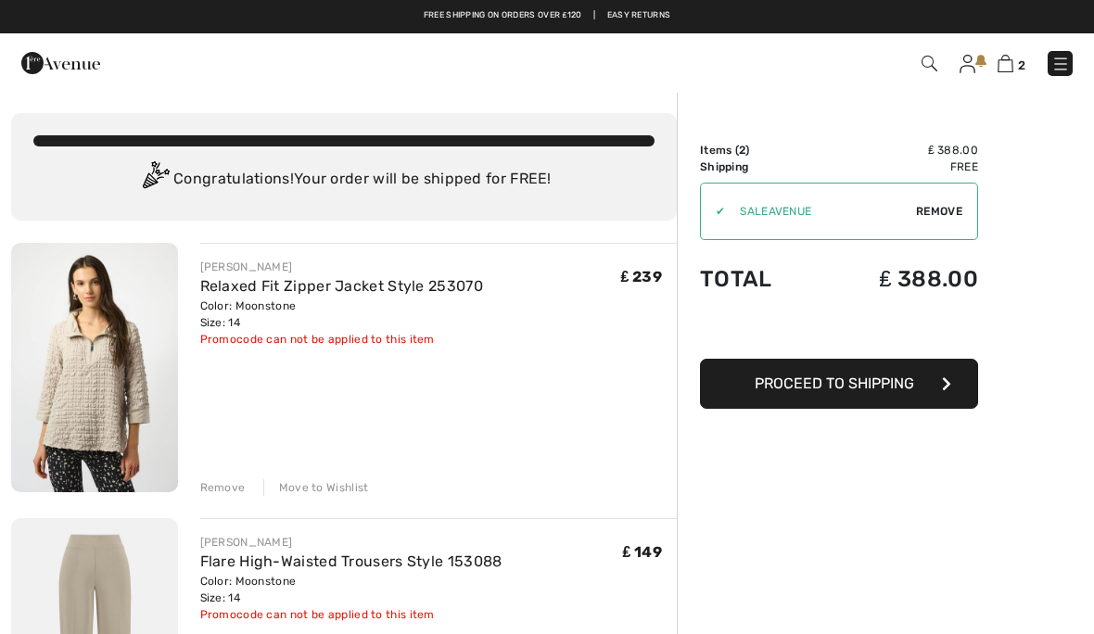
click at [933, 210] on span "Remove" at bounding box center [939, 211] width 46 height 17
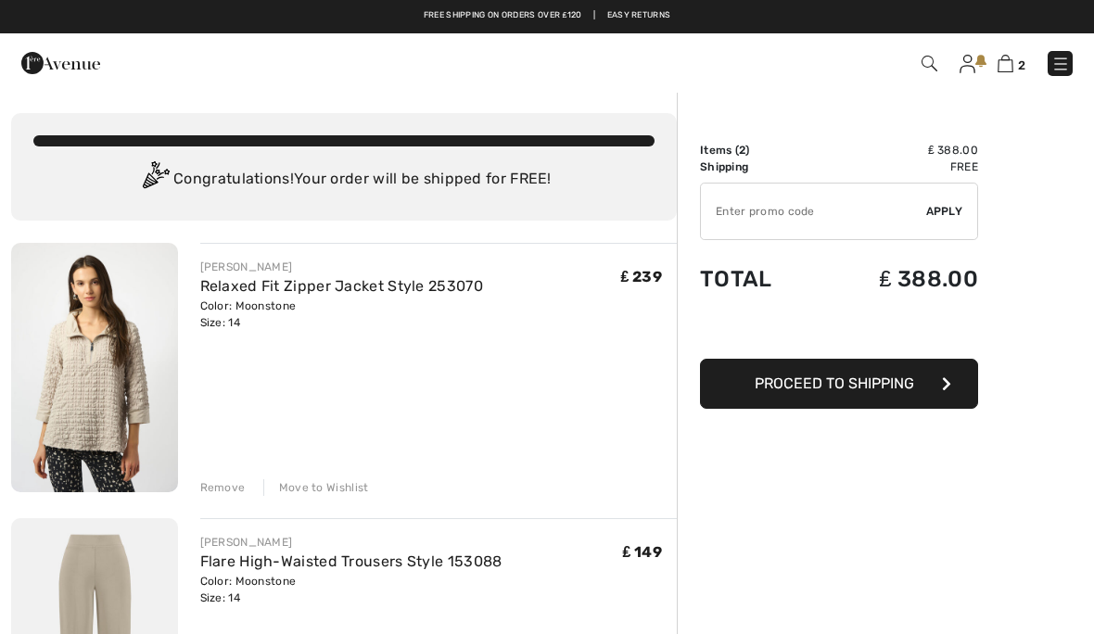
click at [743, 209] on input "TEXT" at bounding box center [813, 212] width 225 height 56
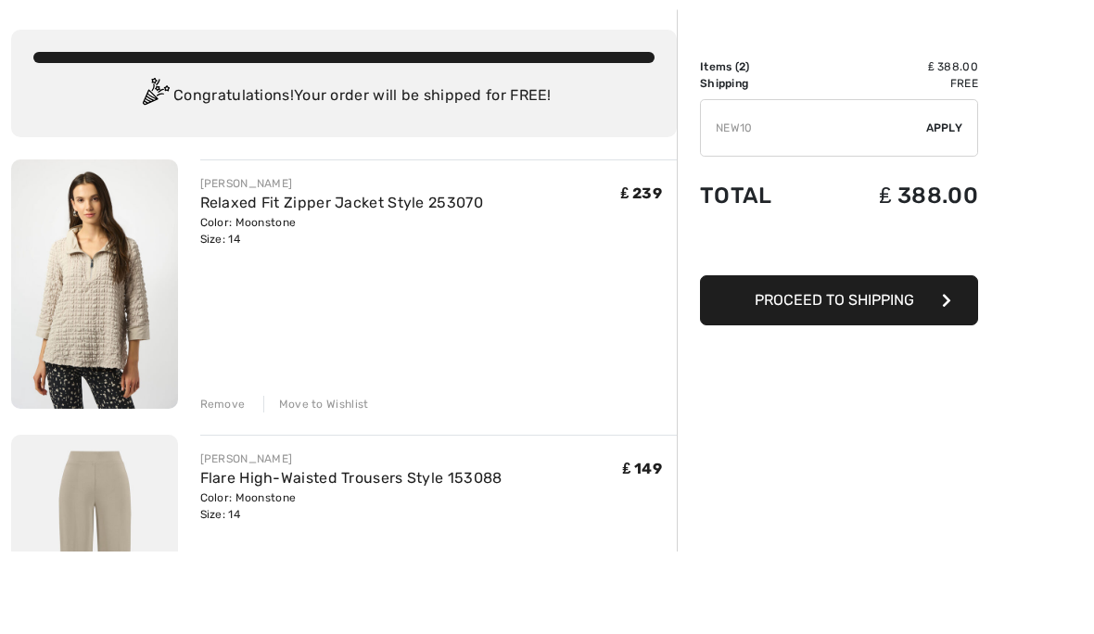
type input "NEW10"
click at [943, 203] on span "Apply" at bounding box center [944, 211] width 37 height 17
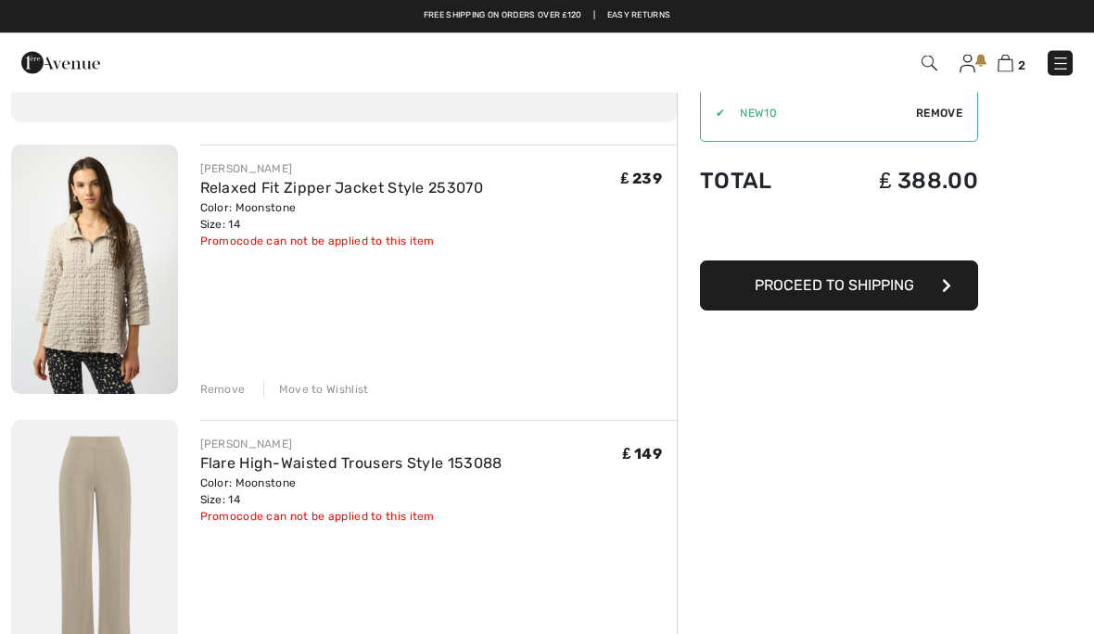
scroll to position [89, 0]
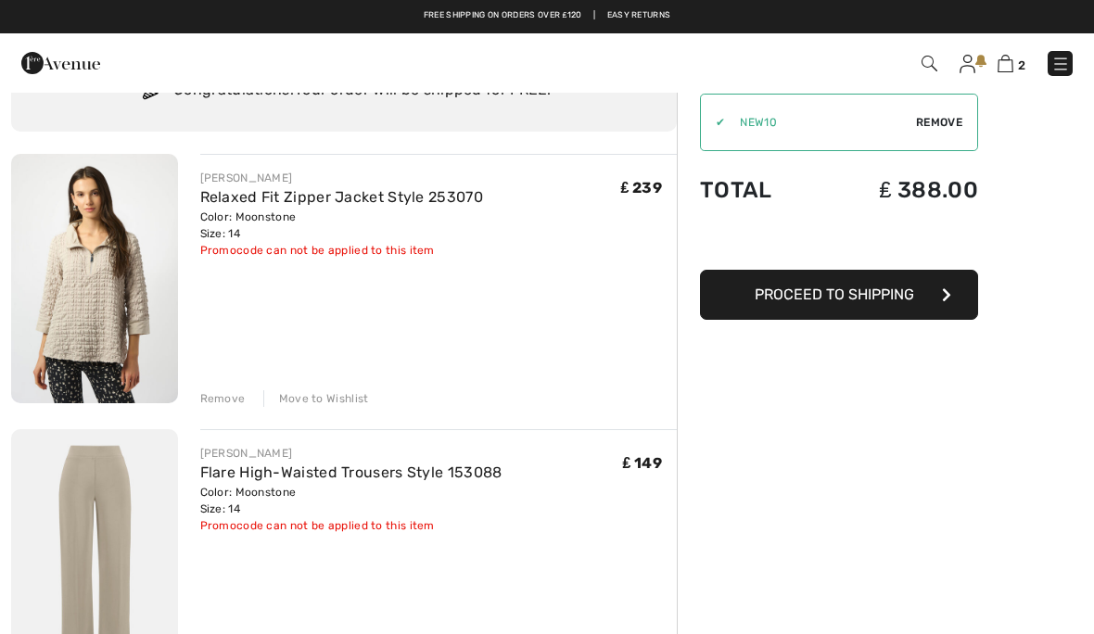
click at [930, 301] on button "Proceed to Shipping" at bounding box center [839, 295] width 278 height 50
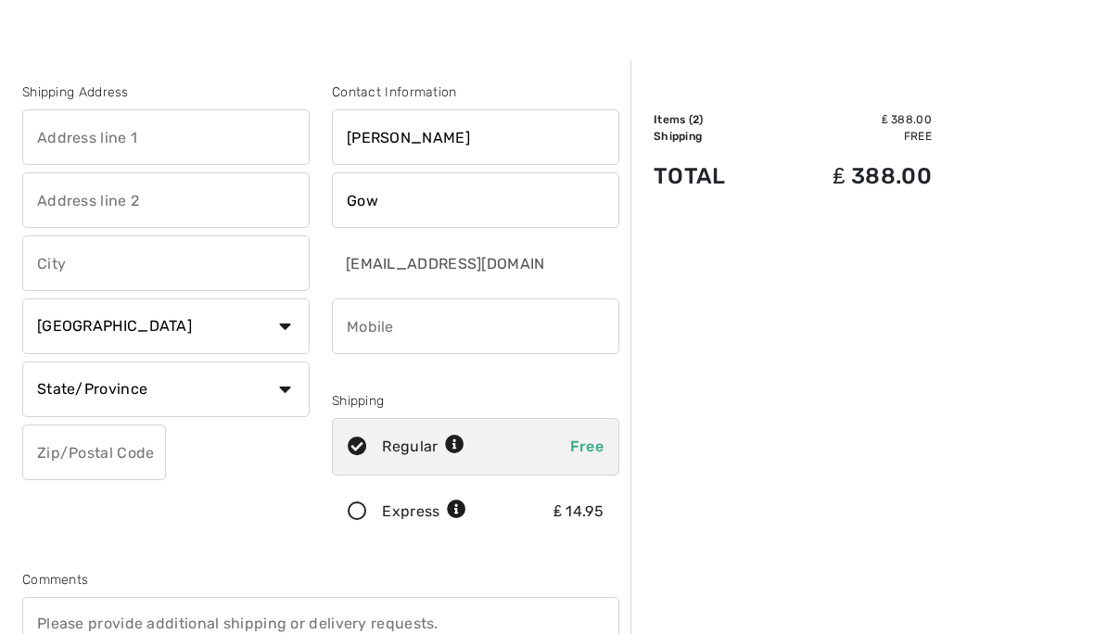
scroll to position [33, 0]
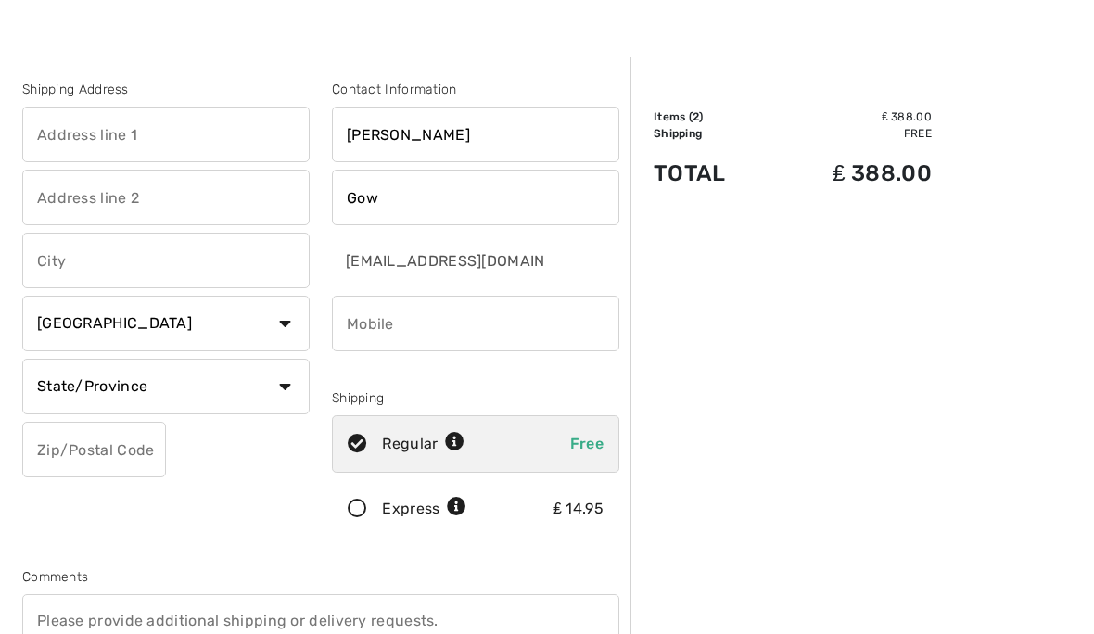
click at [171, 127] on input "text" at bounding box center [165, 135] width 287 height 56
type input "7 Cwrt cefn"
click at [174, 198] on input "text" at bounding box center [165, 199] width 287 height 56
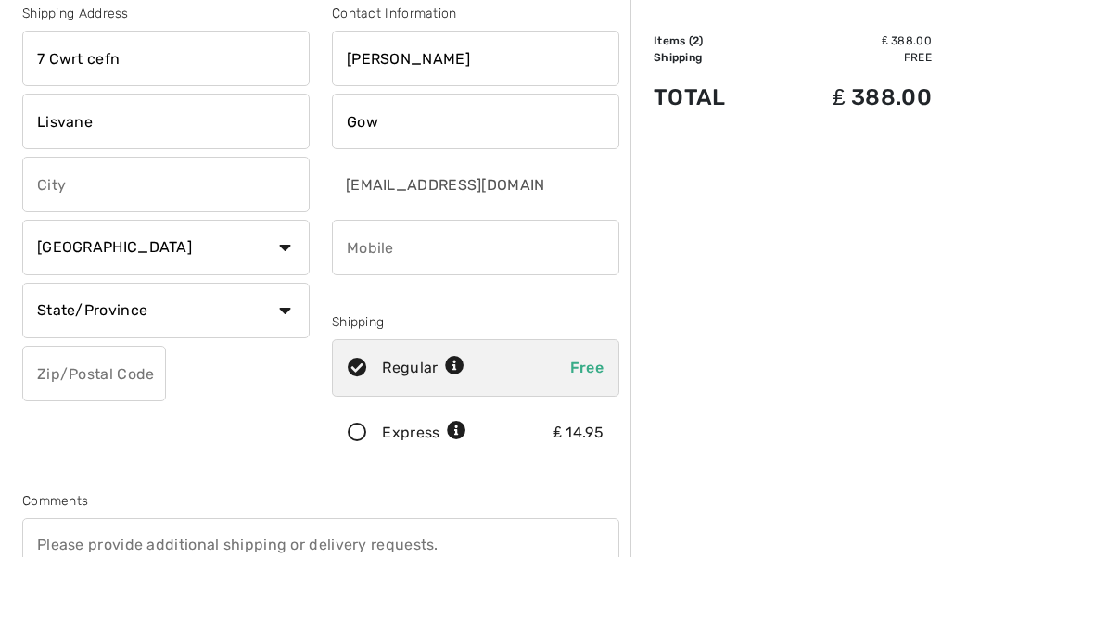
type input "Lisvane"
click at [109, 234] on input "text" at bounding box center [165, 262] width 287 height 56
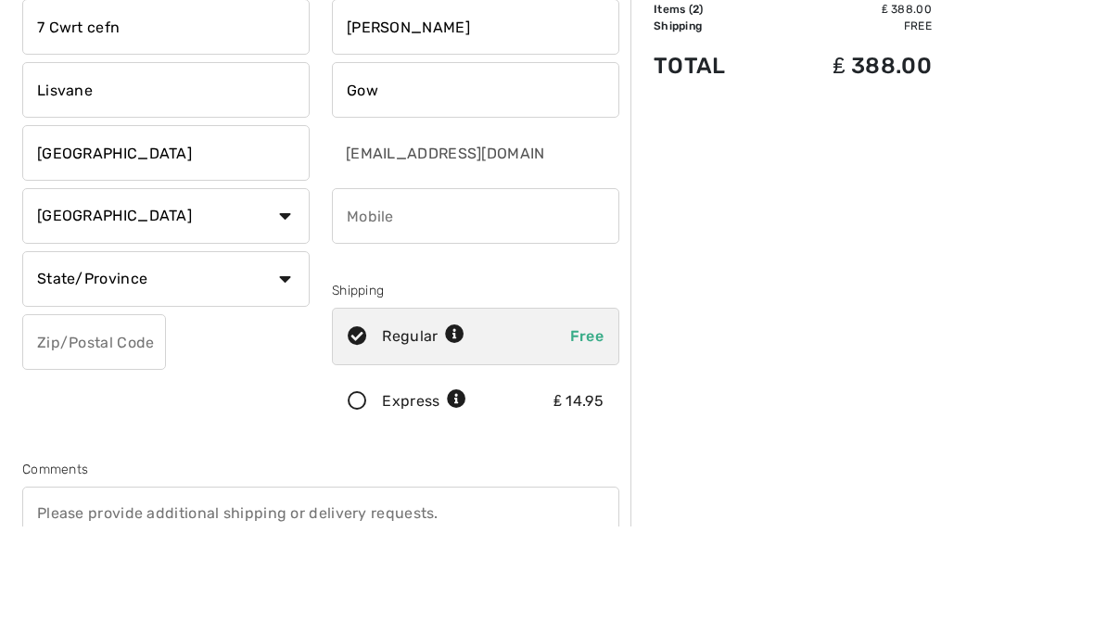
click at [285, 297] on select "Country Canada United States Afghanistan Aland Islands Albania Algeria American…" at bounding box center [165, 325] width 287 height 56
type input "Cardiff"
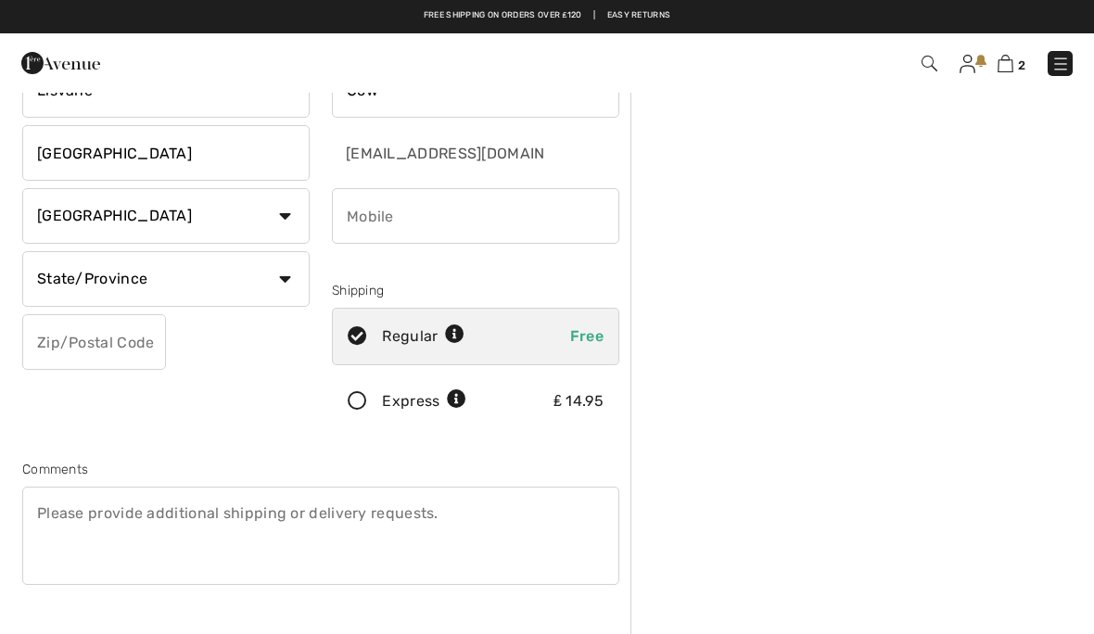
select select "GB"
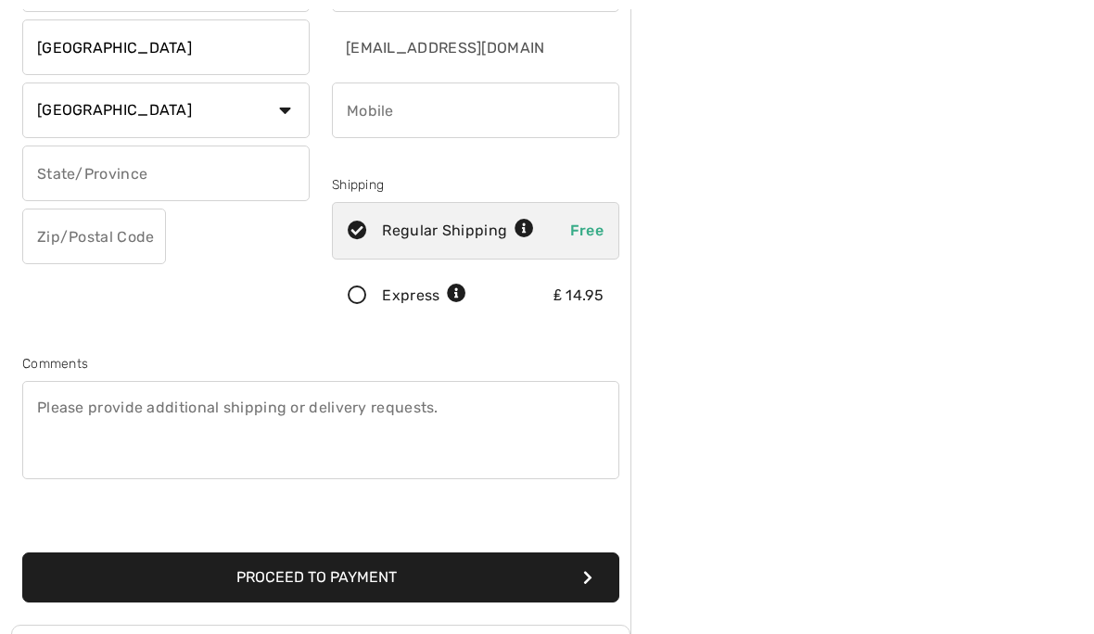
scroll to position [251, 0]
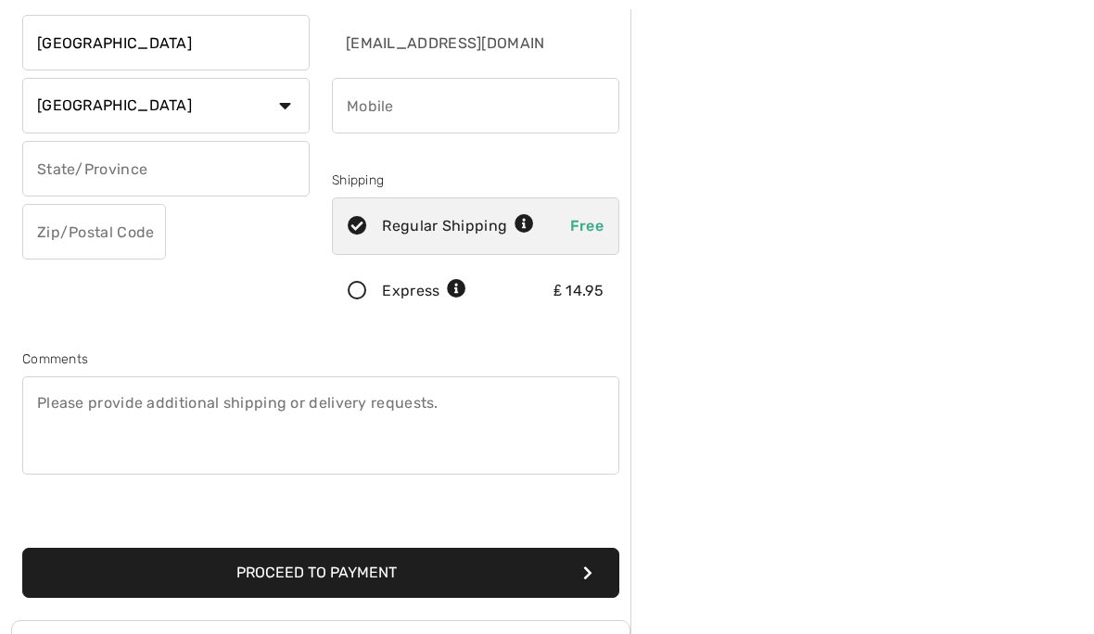
click at [525, 221] on icon at bounding box center [523, 224] width 19 height 19
click at [523, 231] on icon at bounding box center [523, 224] width 19 height 19
click at [432, 231] on div "Regular Shipping" at bounding box center [458, 226] width 152 height 22
click at [527, 232] on icon at bounding box center [523, 224] width 19 height 19
radio input "true"
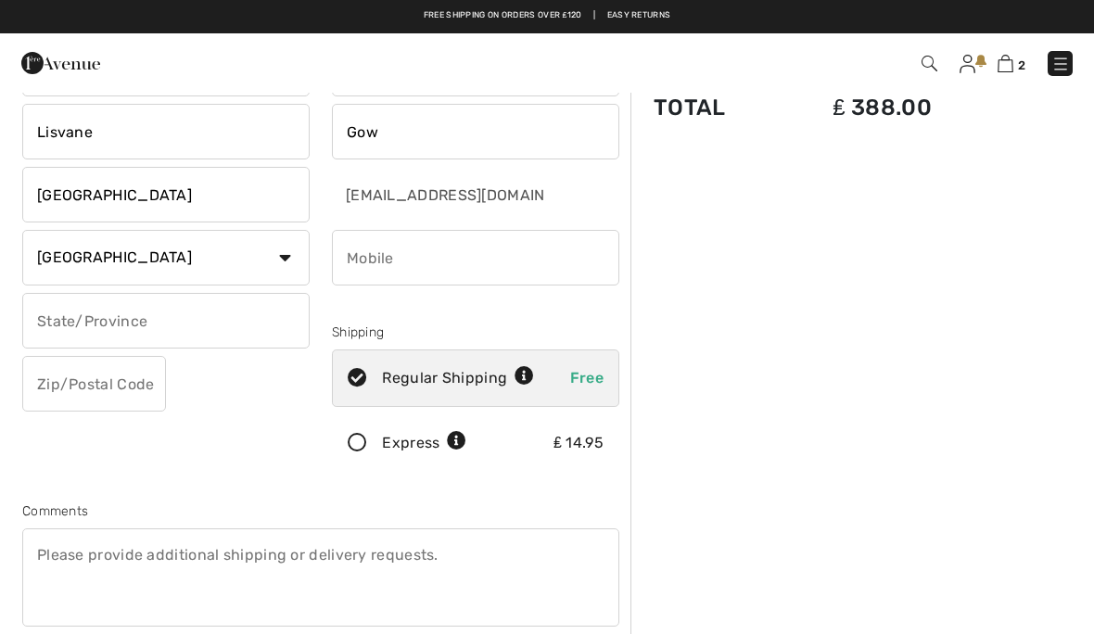
scroll to position [95, 0]
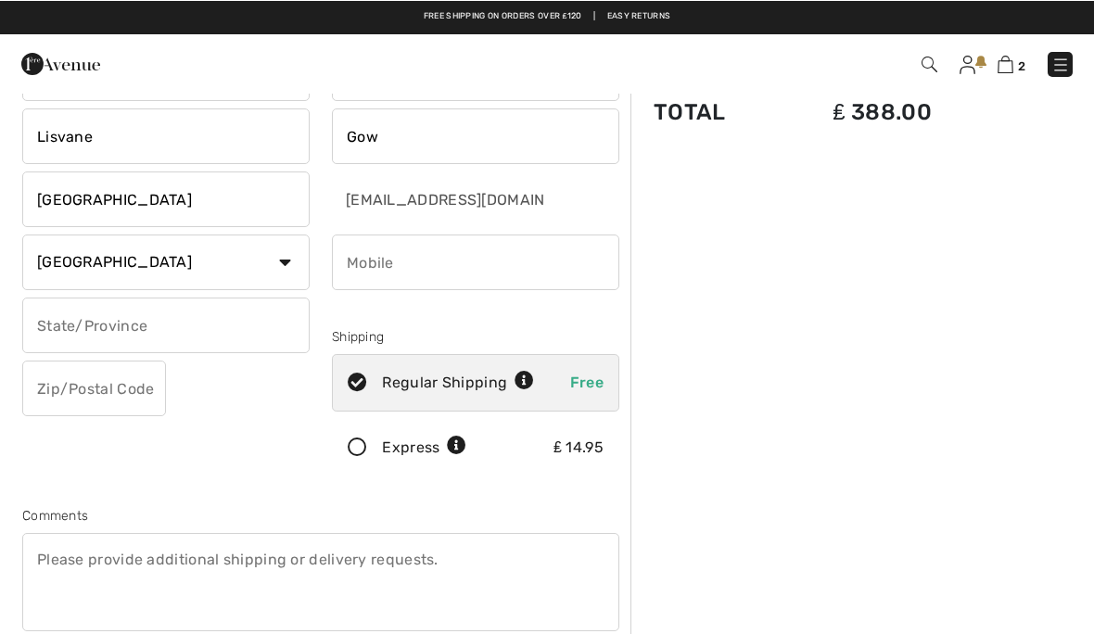
click at [1057, 58] on img at bounding box center [1060, 64] width 19 height 19
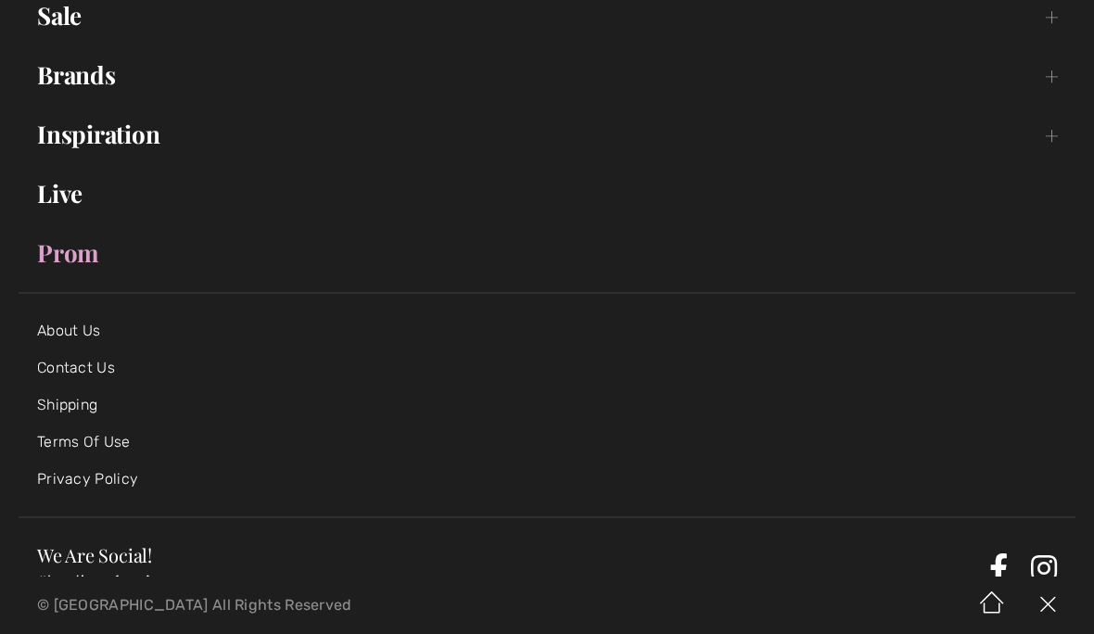
scroll to position [301, 0]
click at [72, 405] on link "Shipping" at bounding box center [67, 407] width 60 height 18
click at [62, 408] on link "Shipping" at bounding box center [67, 407] width 60 height 18
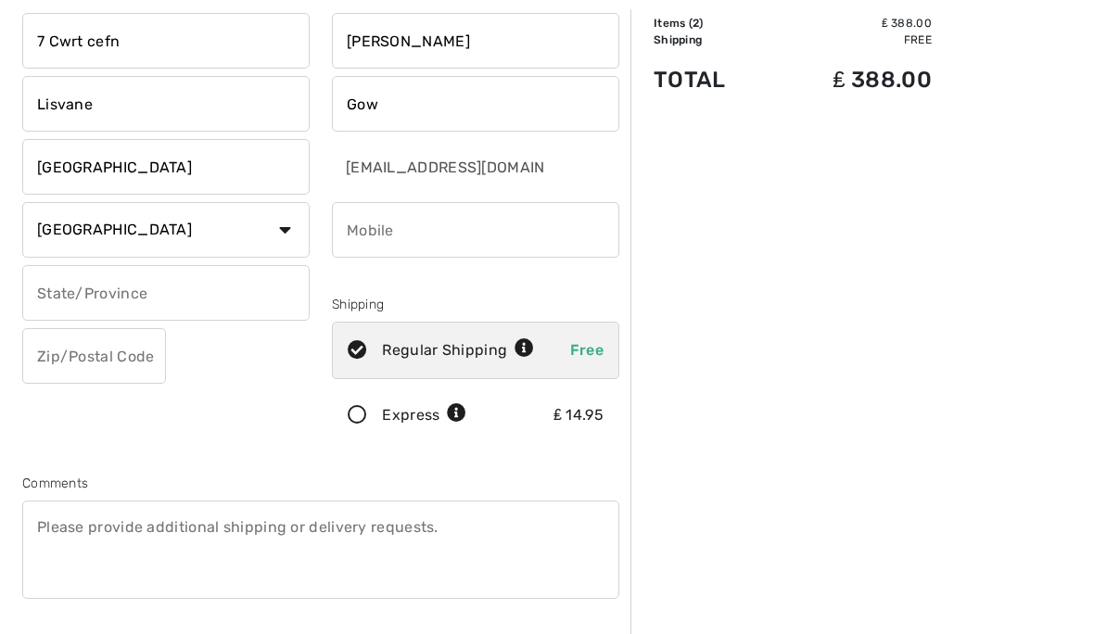
scroll to position [121, 0]
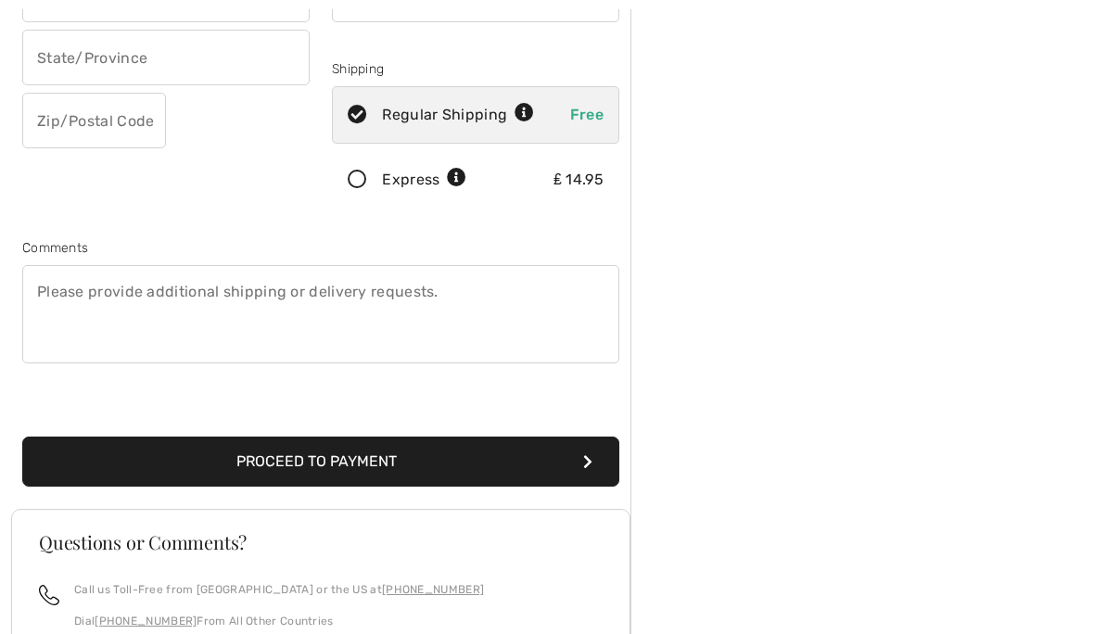
click at [512, 462] on button "Proceed to Payment" at bounding box center [320, 462] width 597 height 50
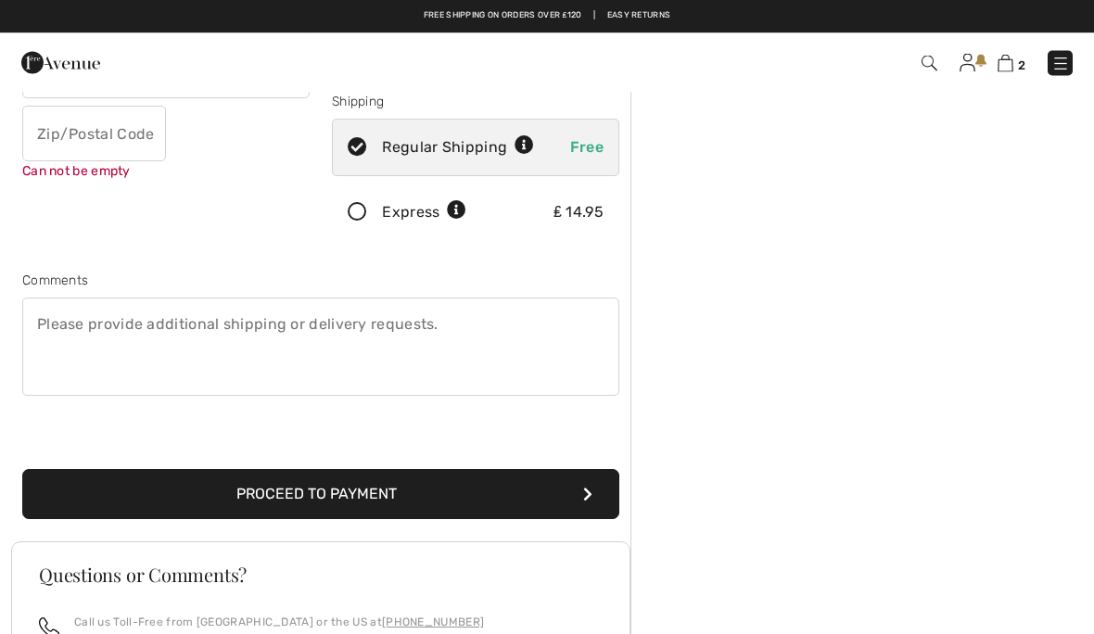
scroll to position [322, 0]
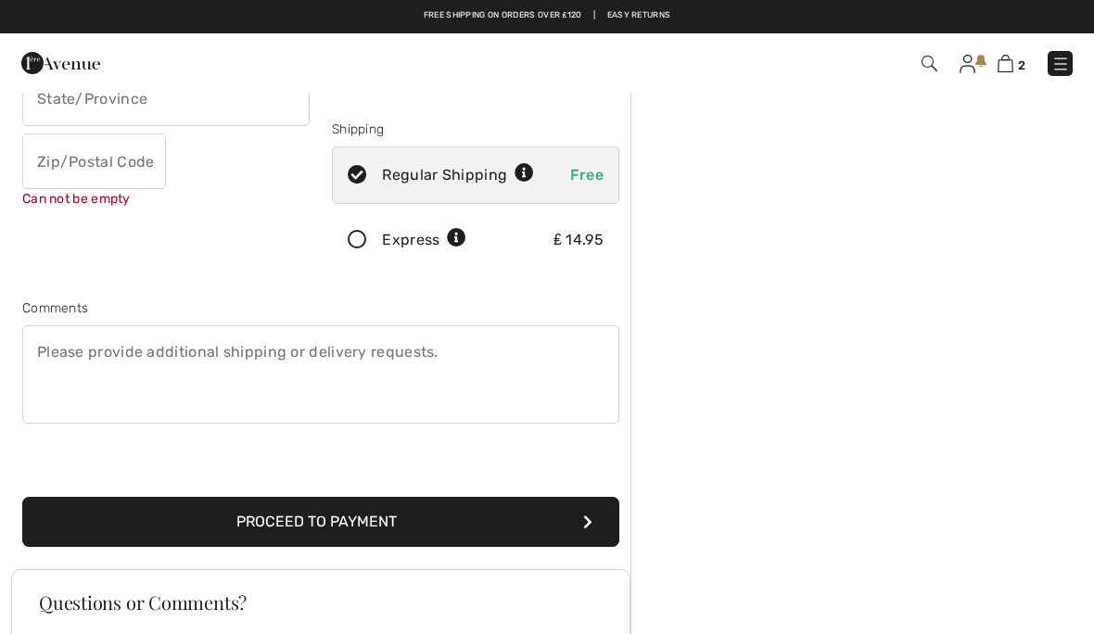
click at [347, 520] on button "Proceed to Payment" at bounding box center [320, 522] width 597 height 50
click at [300, 515] on button "Proceed to Payment" at bounding box center [320, 522] width 597 height 50
click at [297, 527] on button "Proceed to Payment" at bounding box center [320, 522] width 597 height 50
click at [589, 525] on icon "submit" at bounding box center [587, 521] width 9 height 15
click at [532, 526] on button "Proceed to Payment" at bounding box center [320, 522] width 597 height 50
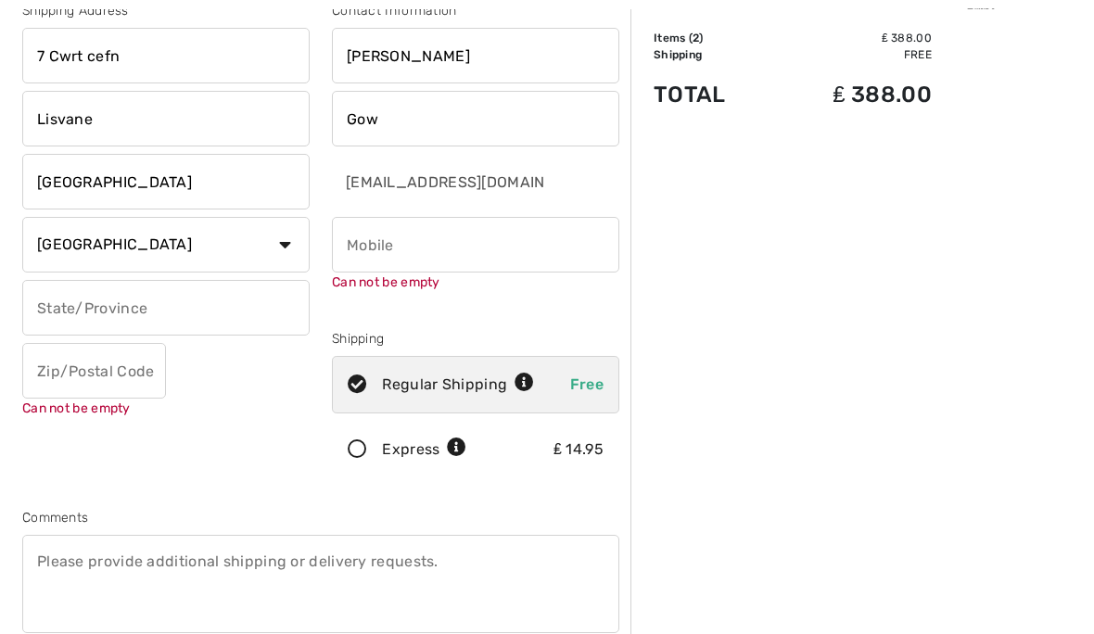
scroll to position [112, 0]
click at [70, 379] on input "text" at bounding box center [94, 371] width 144 height 56
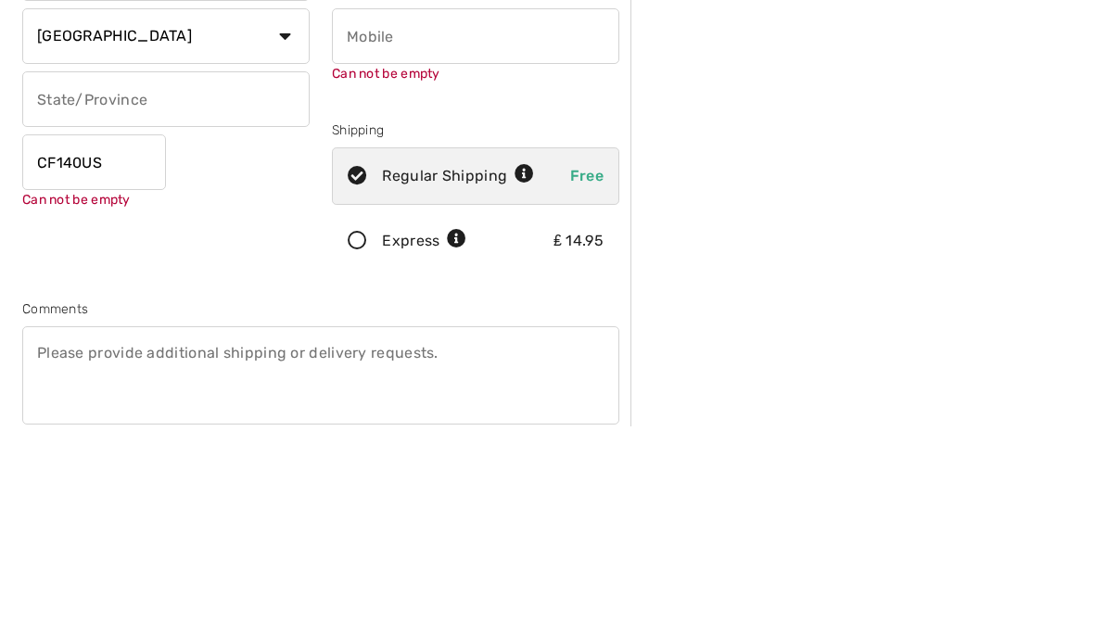
type input "CF140US"
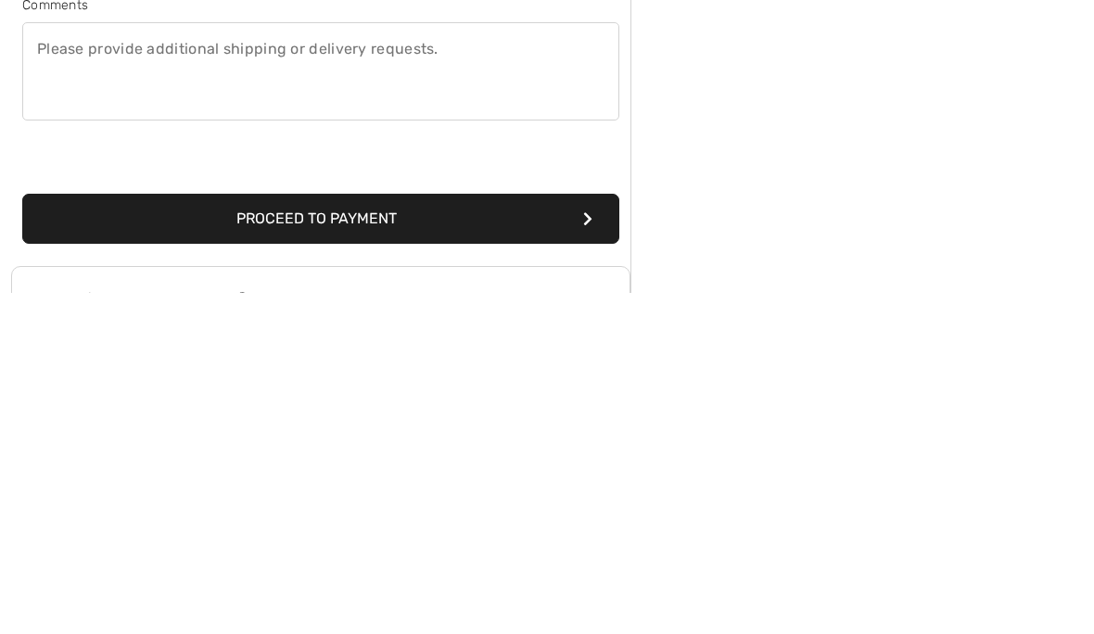
click at [540, 536] on button "Proceed to Payment" at bounding box center [320, 561] width 597 height 50
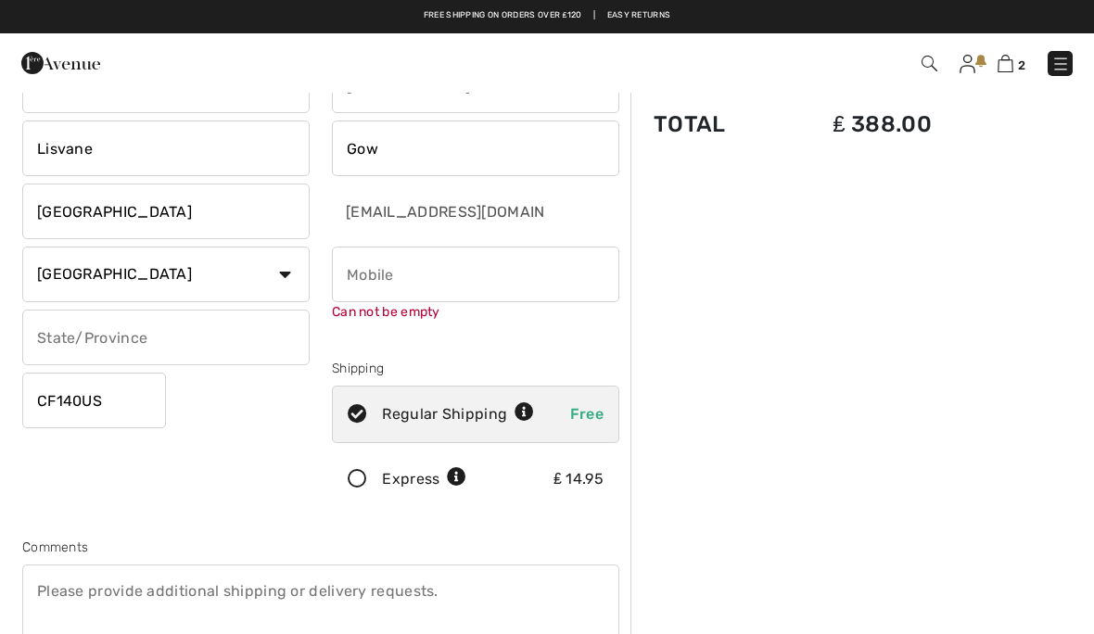
scroll to position [87, 0]
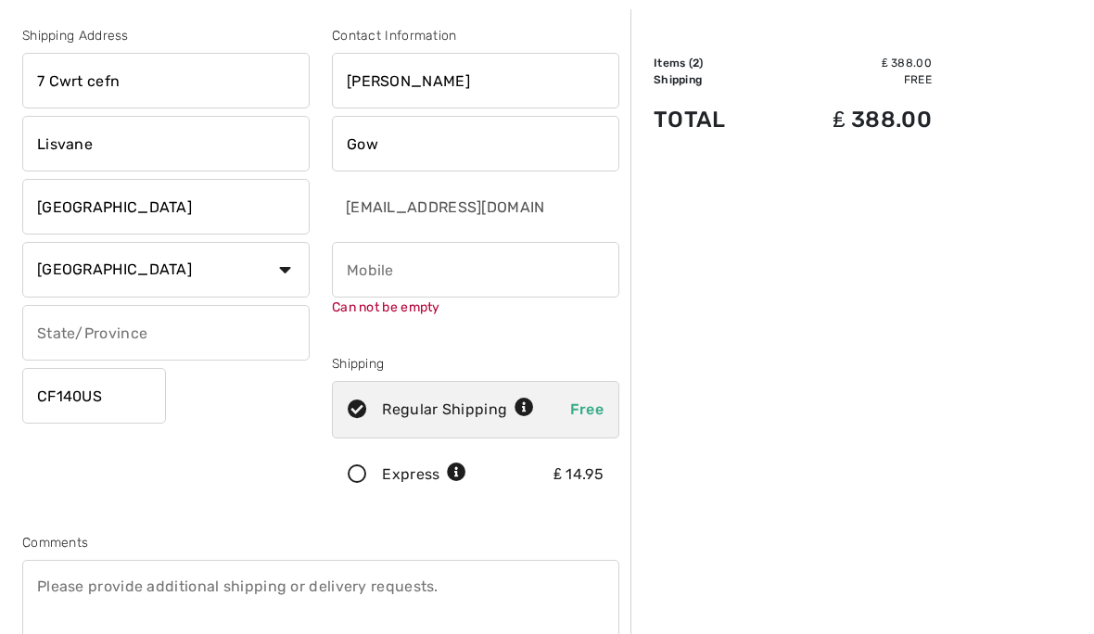
click at [381, 268] on input "phone" at bounding box center [475, 270] width 287 height 56
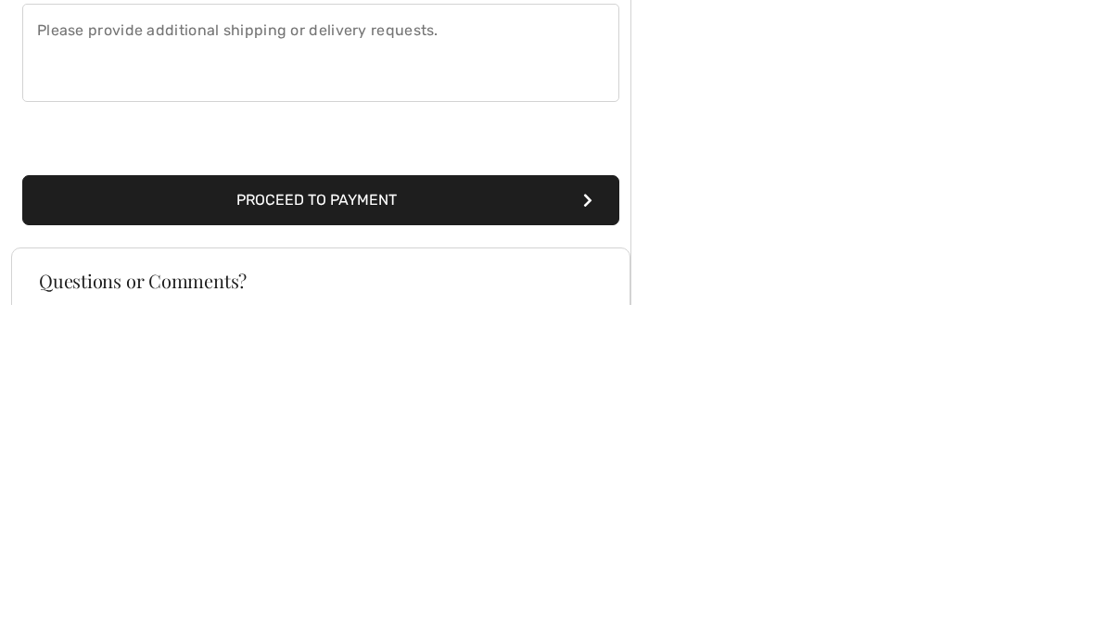
scroll to position [316, 0]
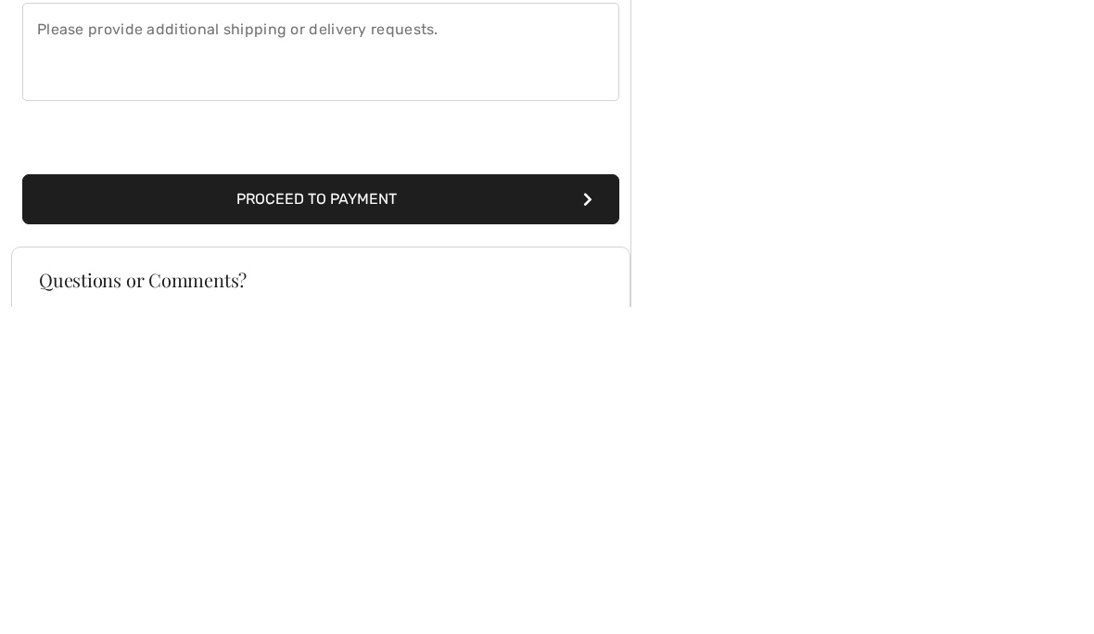
type input "07787720177"
click at [579, 502] on button "Proceed to Payment" at bounding box center [320, 527] width 597 height 50
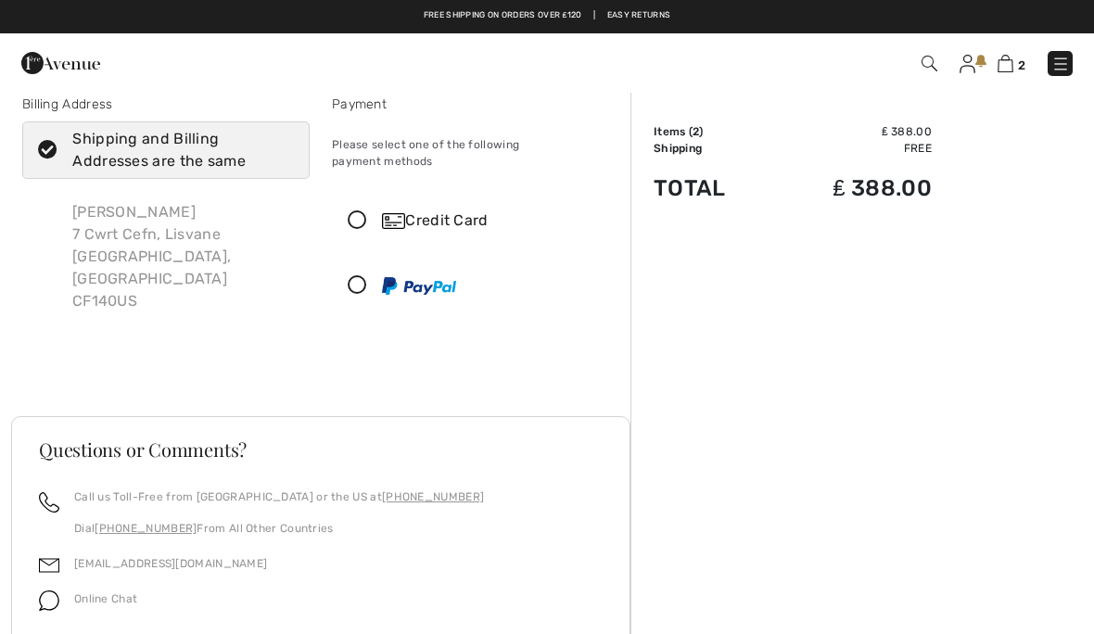
scroll to position [20, 0]
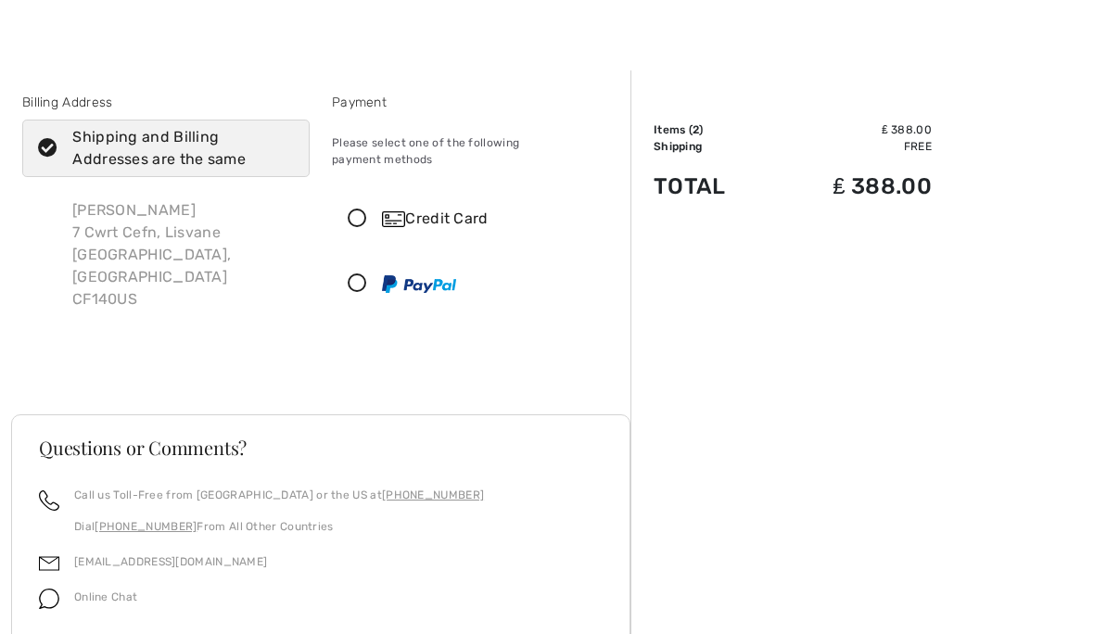
click at [361, 274] on icon at bounding box center [357, 283] width 49 height 19
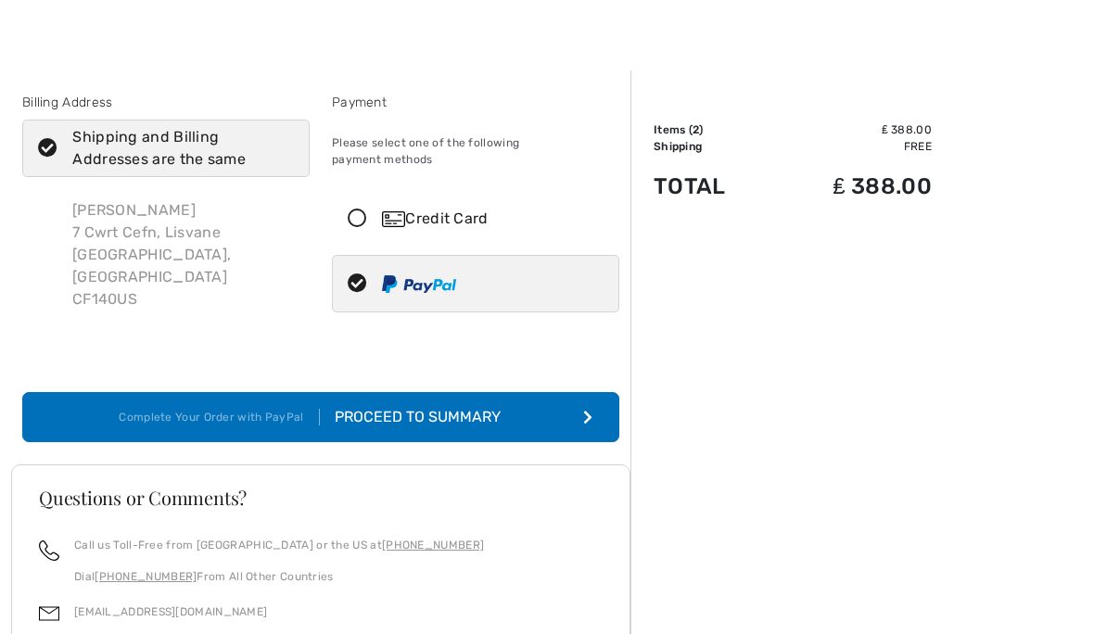
click at [463, 406] on div "Proceed to Summary" at bounding box center [421, 417] width 203 height 22
click at [585, 410] on icon "submit" at bounding box center [587, 417] width 9 height 15
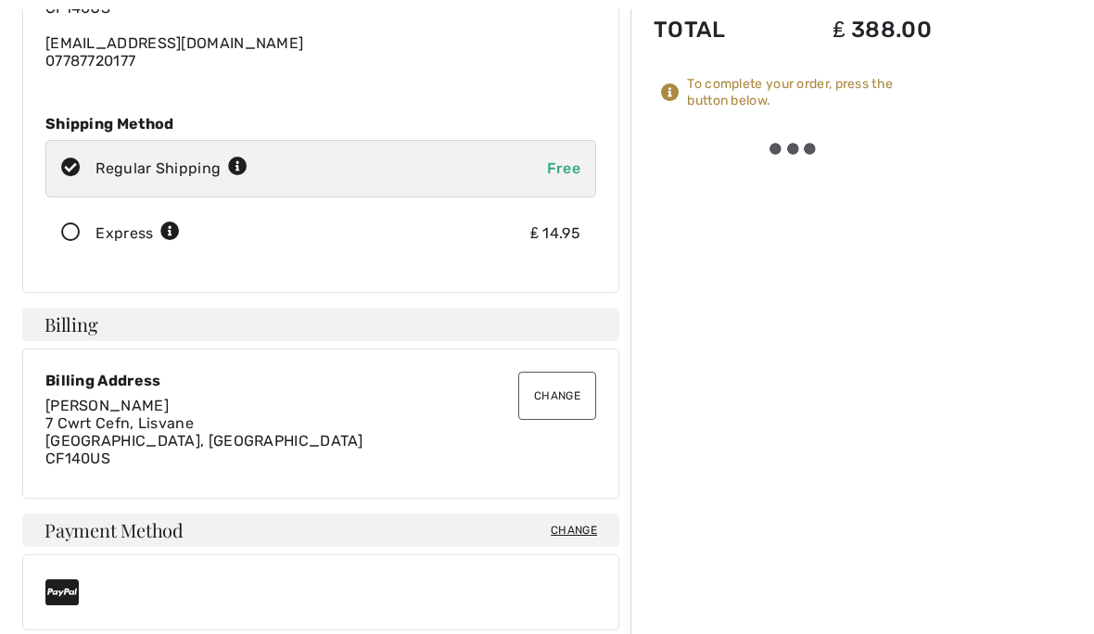
scroll to position [250, 0]
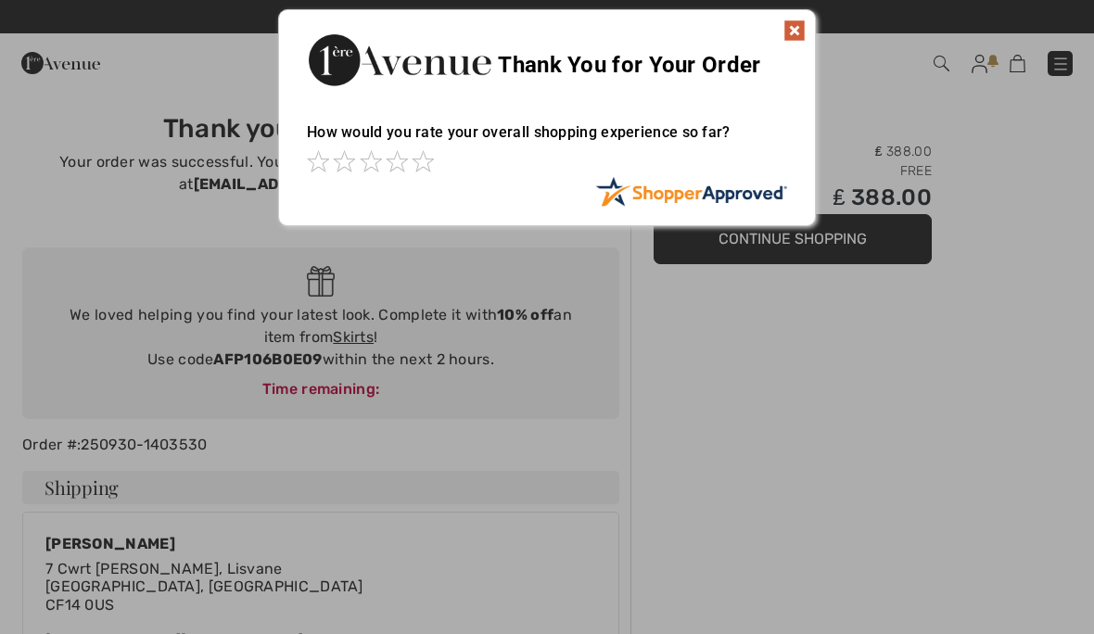
click at [827, 238] on div at bounding box center [547, 317] width 1094 height 634
click at [829, 247] on div at bounding box center [547, 317] width 1094 height 634
click at [791, 39] on img at bounding box center [794, 30] width 22 height 22
